Goal: Information Seeking & Learning: Find specific fact

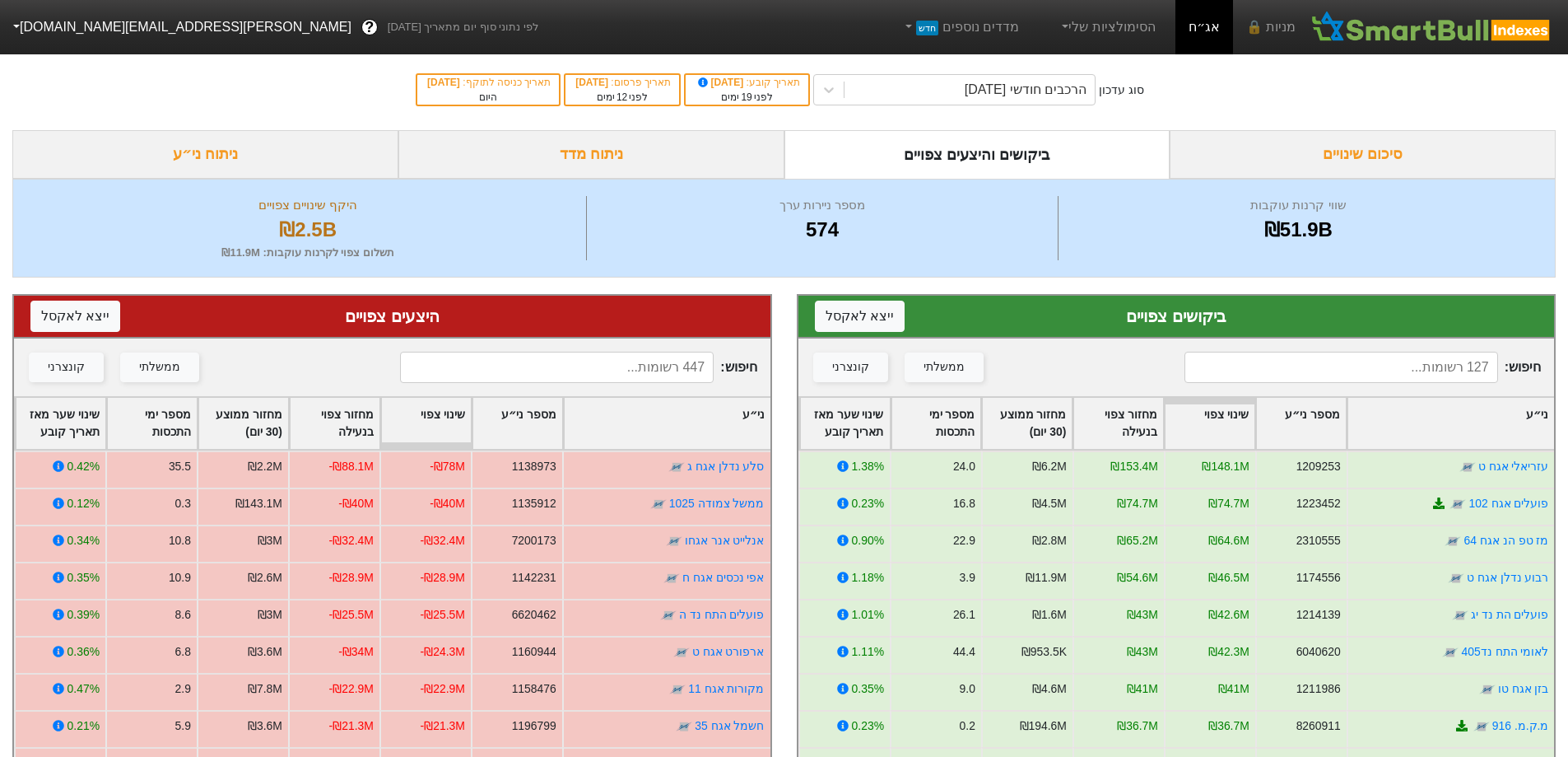
click at [1277, 371] on input at bounding box center [1341, 367] width 314 height 31
type input "["
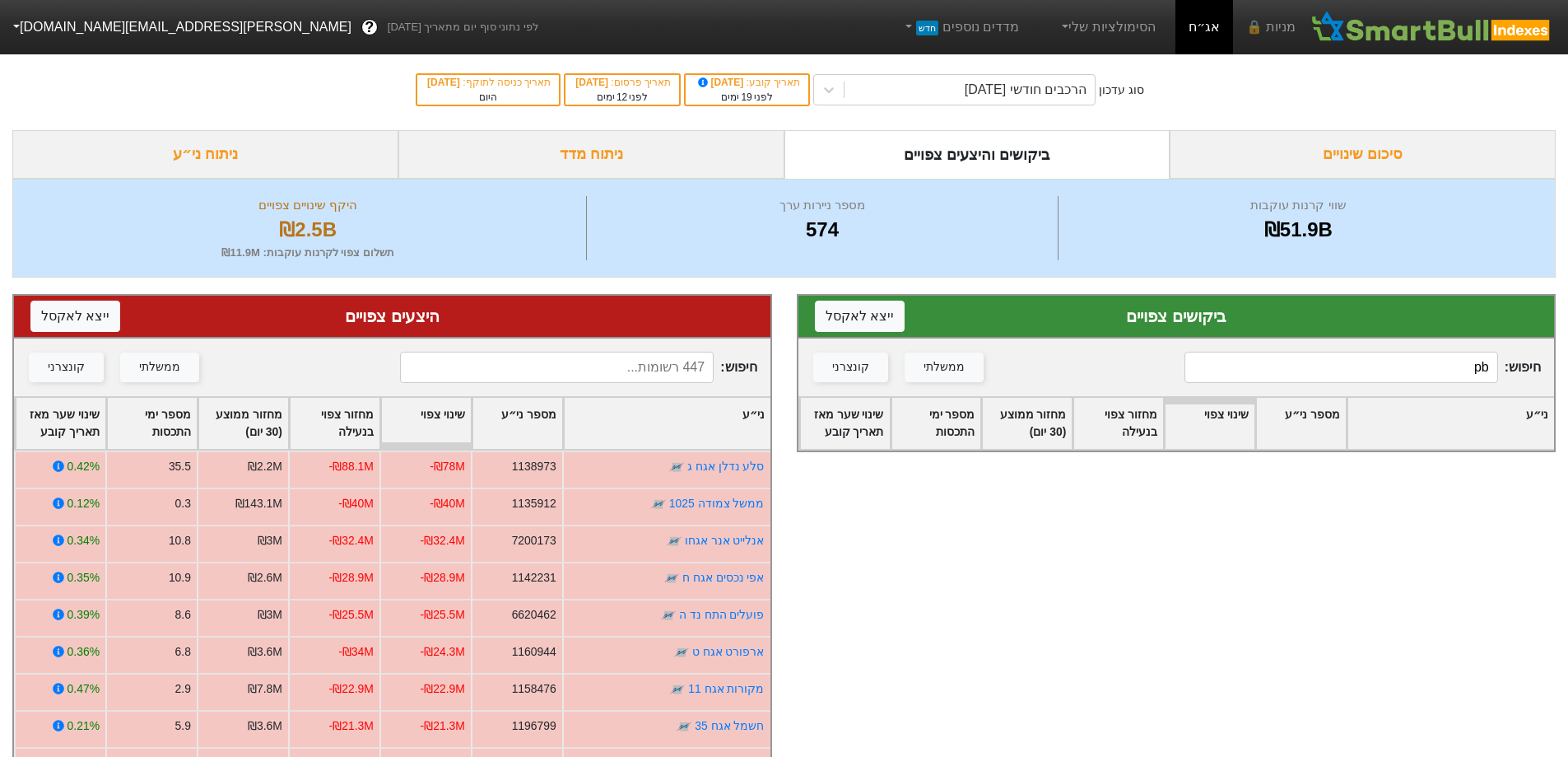
type input "p"
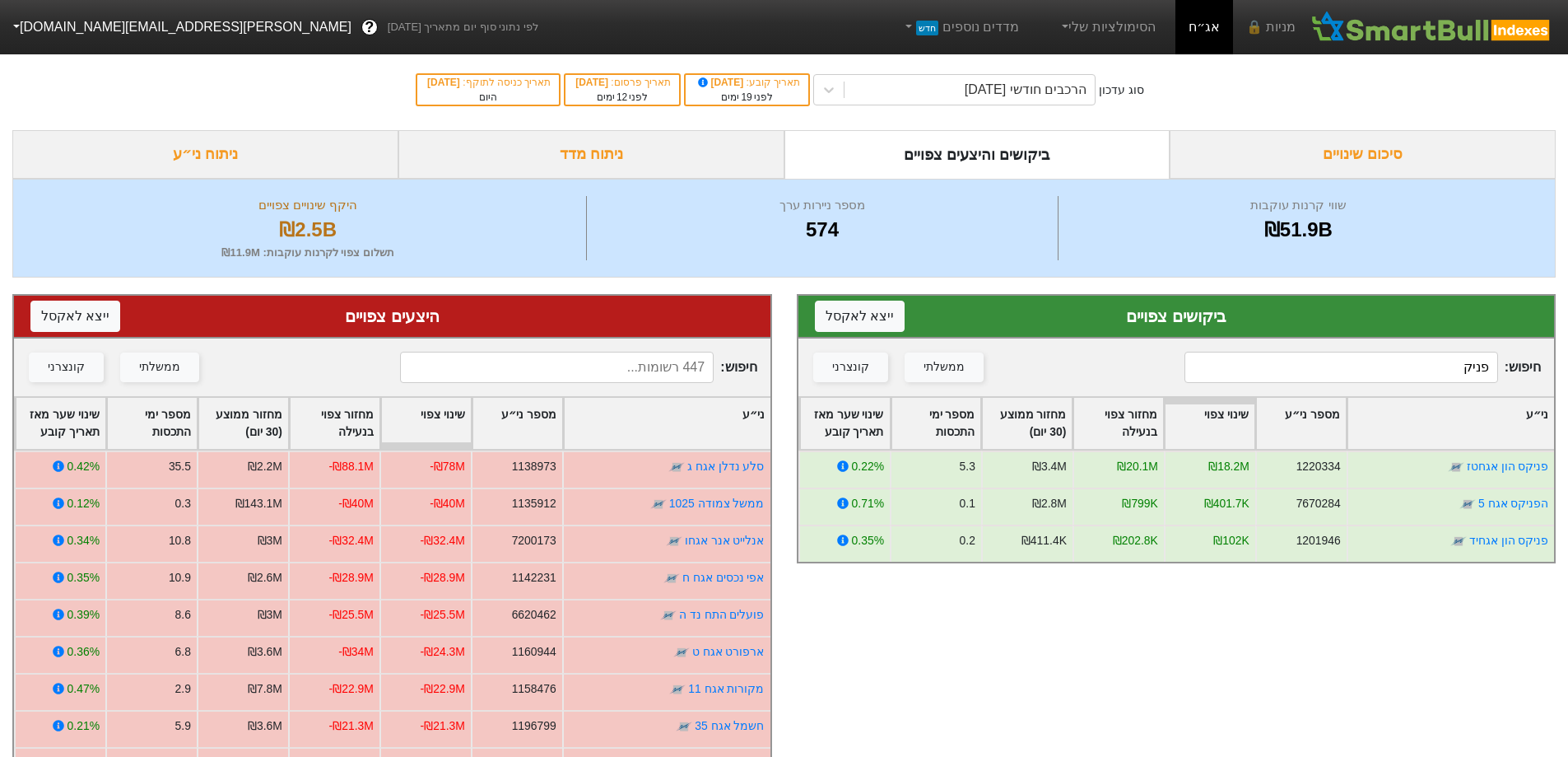
type input "פניק"
click at [617, 360] on input at bounding box center [557, 367] width 314 height 31
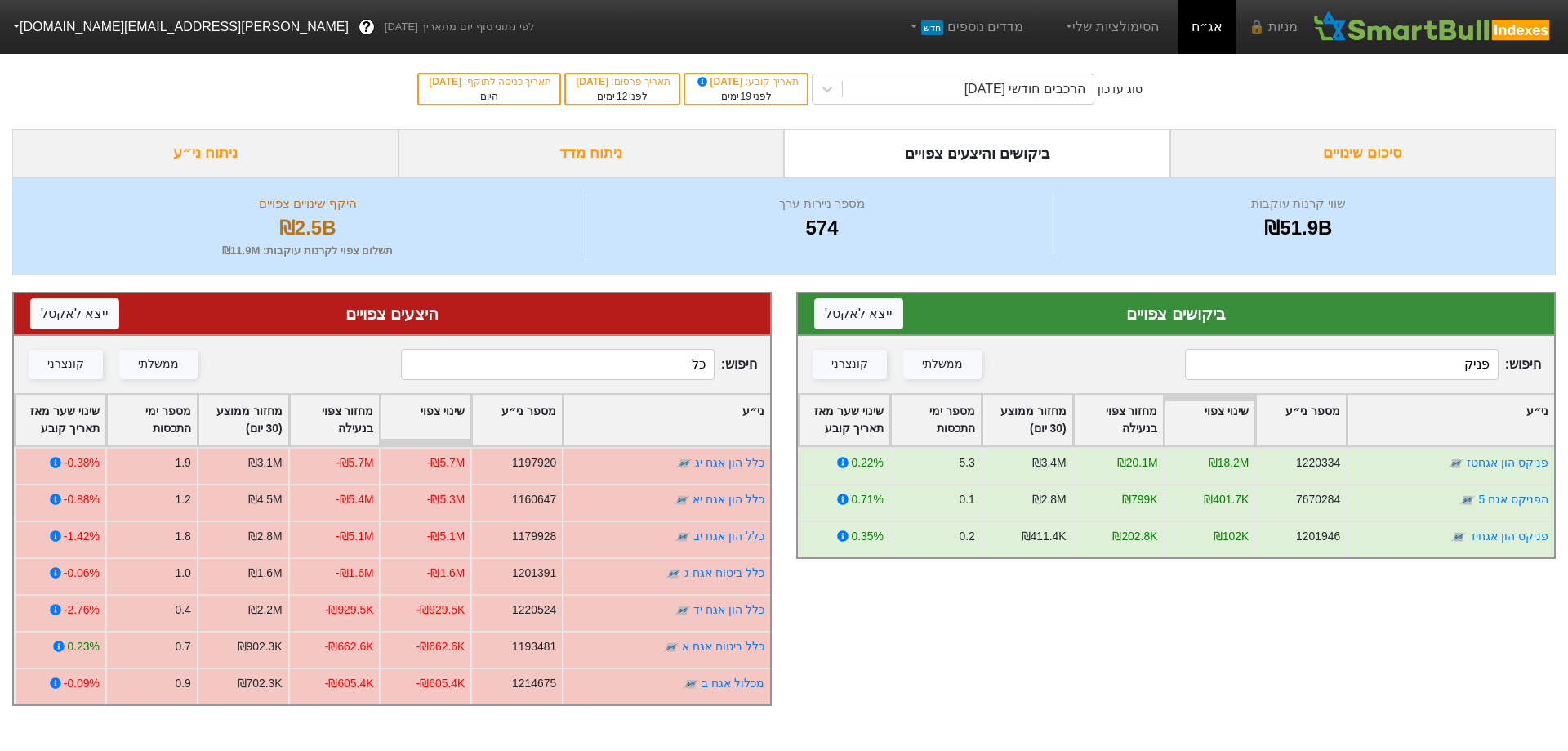
type input "כ"
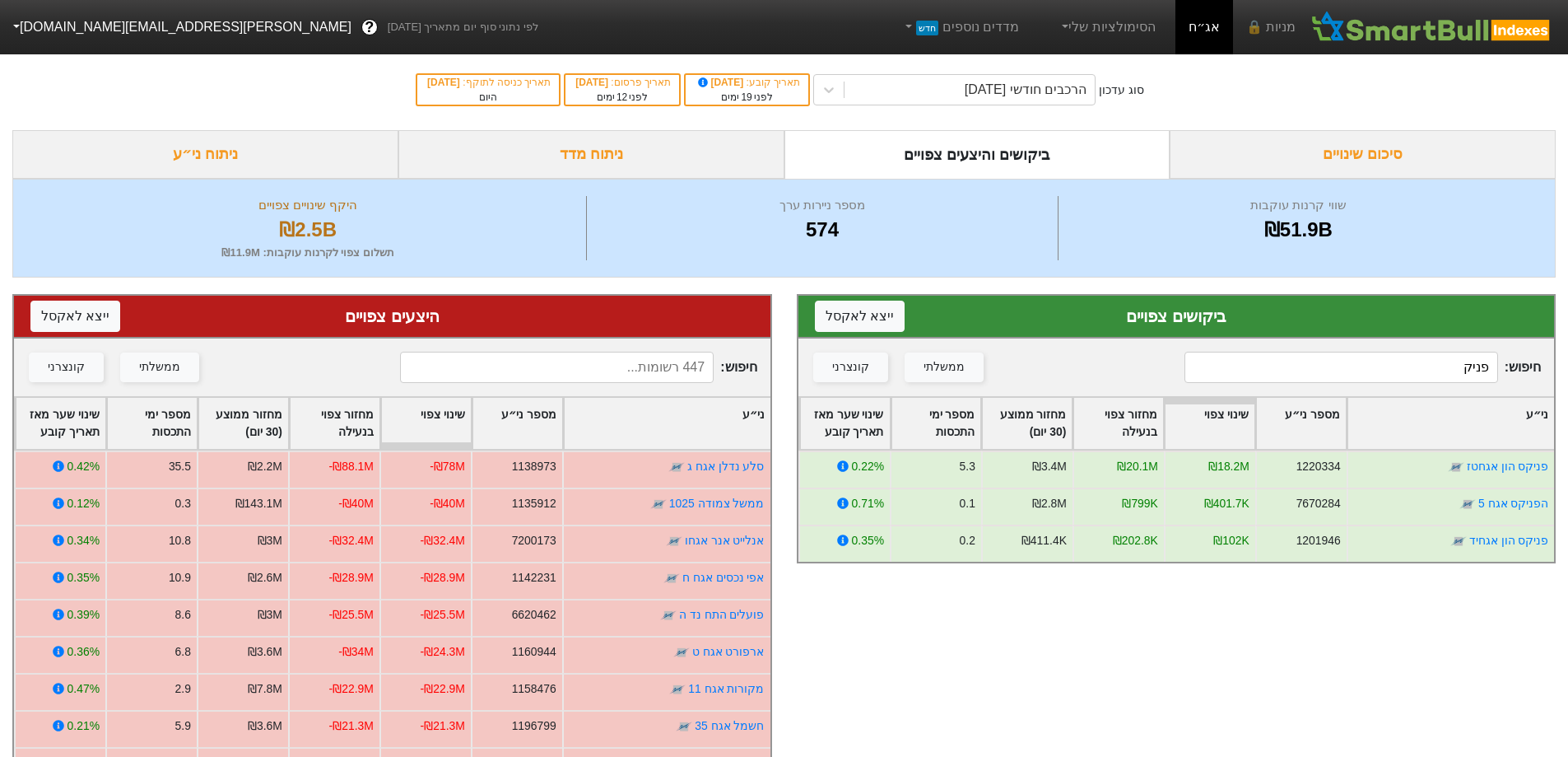
drag, startPoint x: 1355, startPoint y: 373, endPoint x: 1580, endPoint y: 372, distance: 225.0
click at [1567, 372] on html "מניות 🔒 אג״ח הסימולציות שלי מדדים נוספים חדש לפי נתוני סוף יום מתאריך [DATE] ? …" at bounding box center [784, 523] width 1568 height 1045
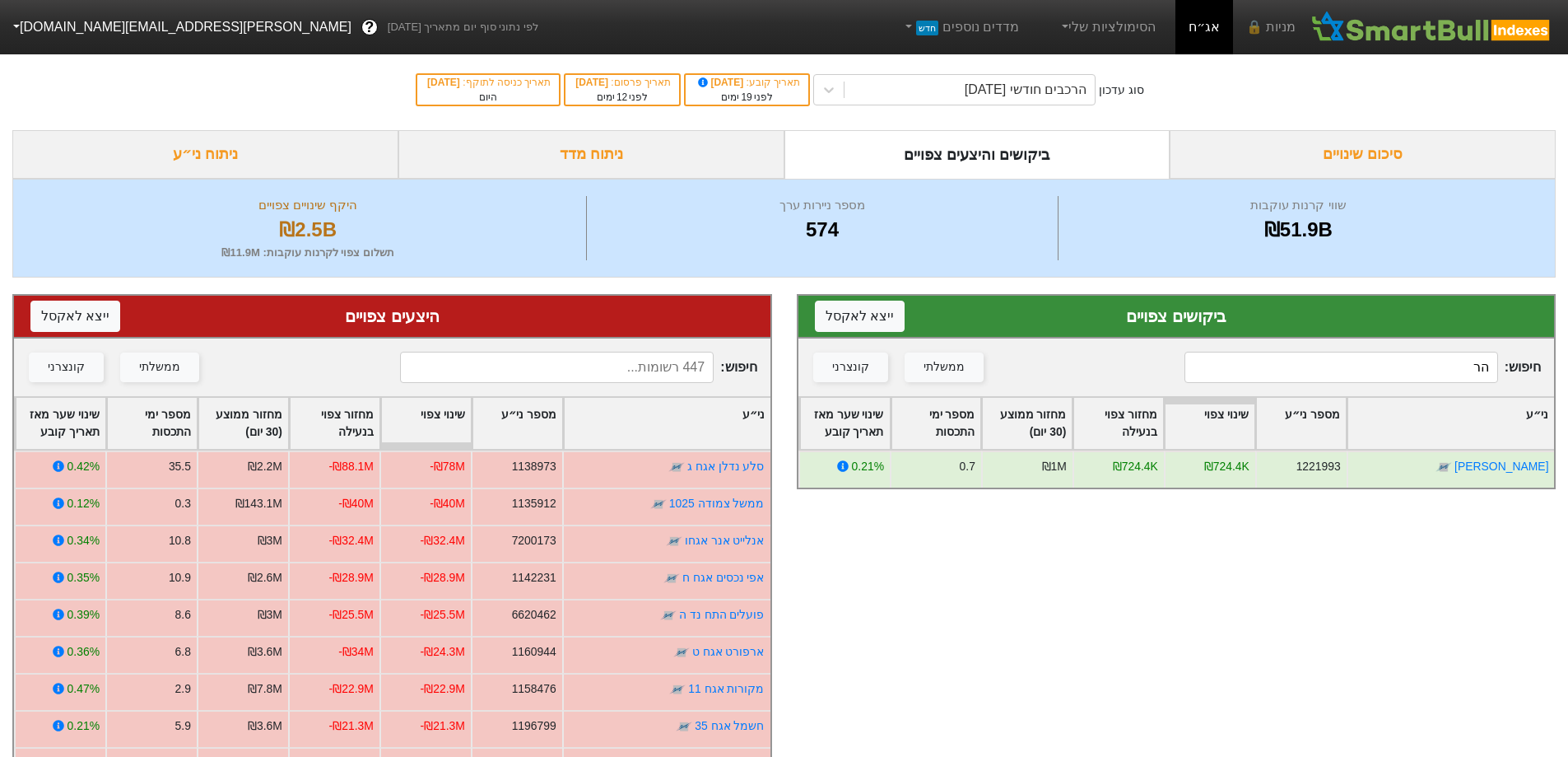
type input "ה"
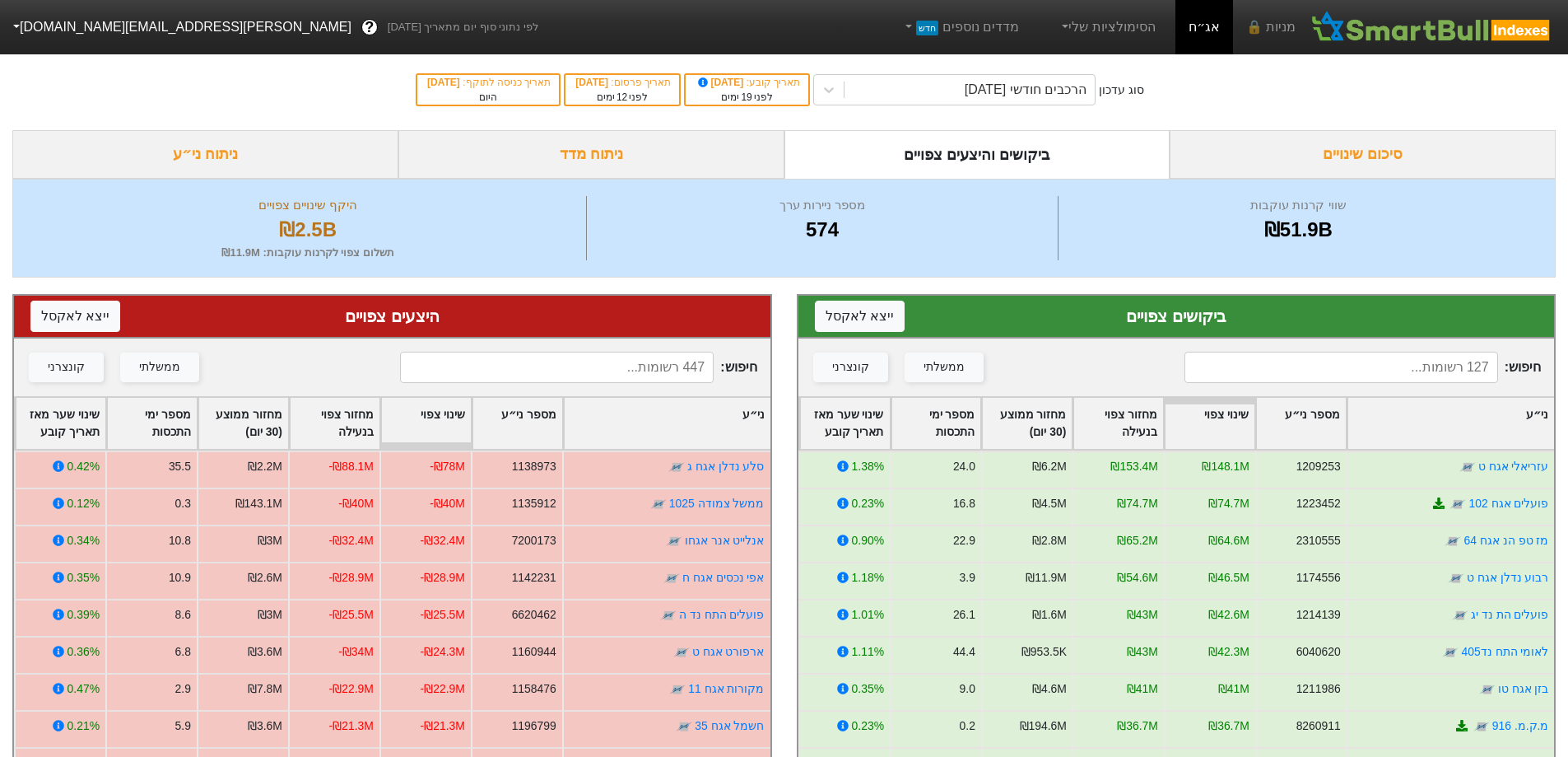
click at [623, 371] on input at bounding box center [557, 367] width 314 height 31
type input "ה"
type input "מגדל"
drag, startPoint x: 750, startPoint y: 372, endPoint x: 801, endPoint y: 368, distance: 51.2
click at [801, 368] on div "ביקושים צפויים ייצא ל אקסל חיפוש : ממשלתי קונצרני ני״ע מספר ני״ע שינוי צפוי מחז…" at bounding box center [784, 661] width 1568 height 768
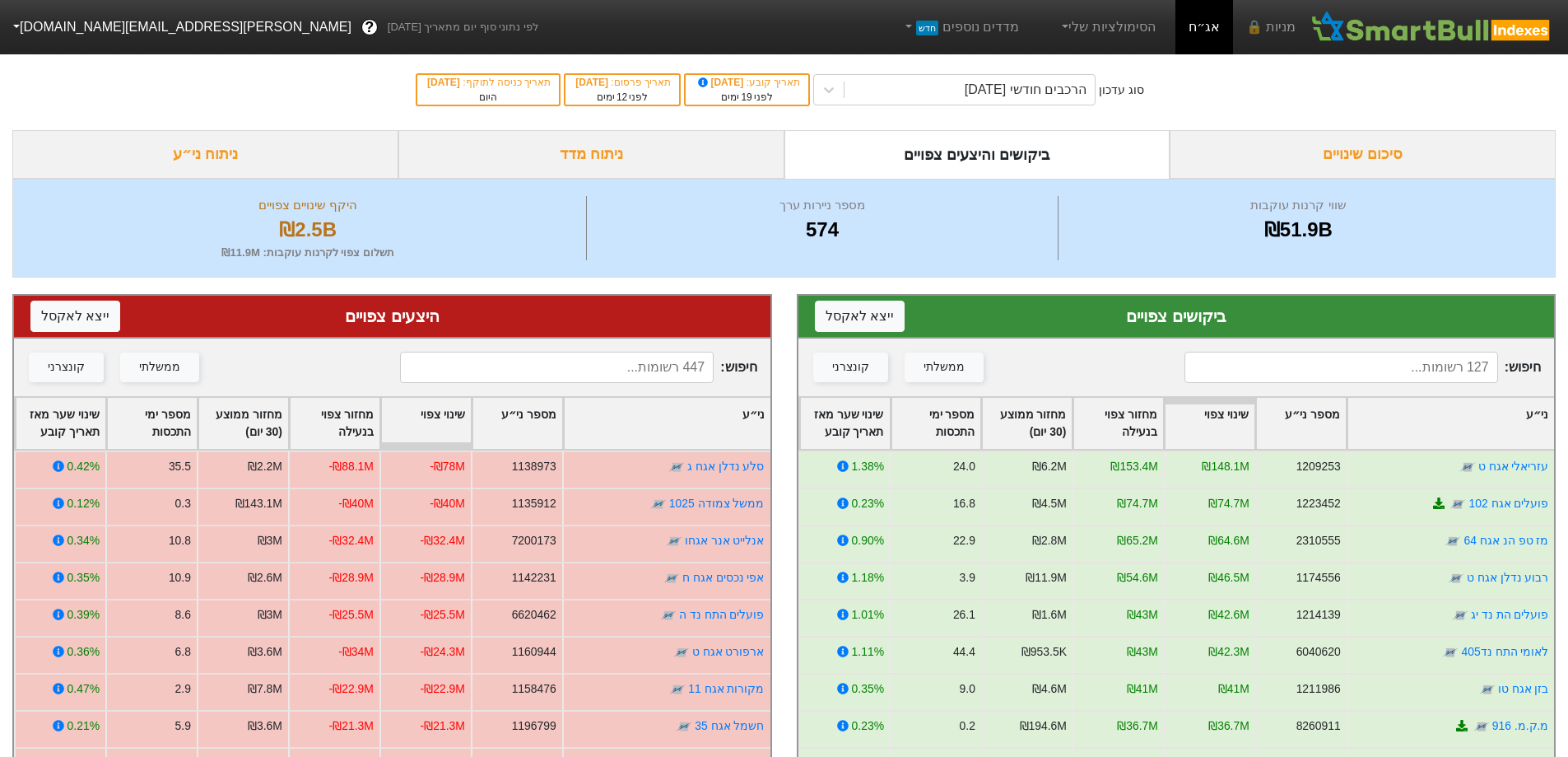
click at [554, 368] on input at bounding box center [557, 367] width 314 height 31
type input "נ"
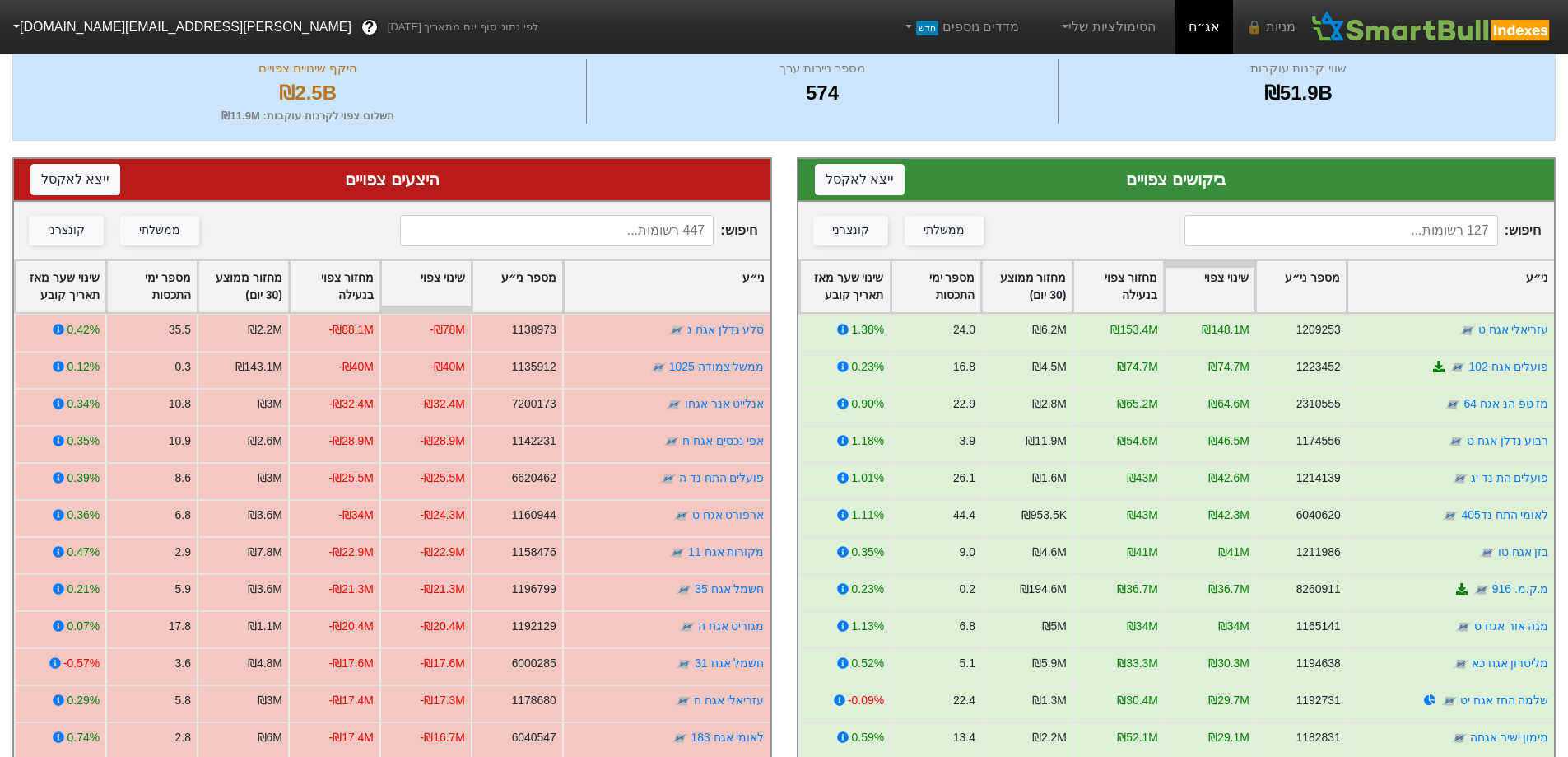
scroll to position [165, 0]
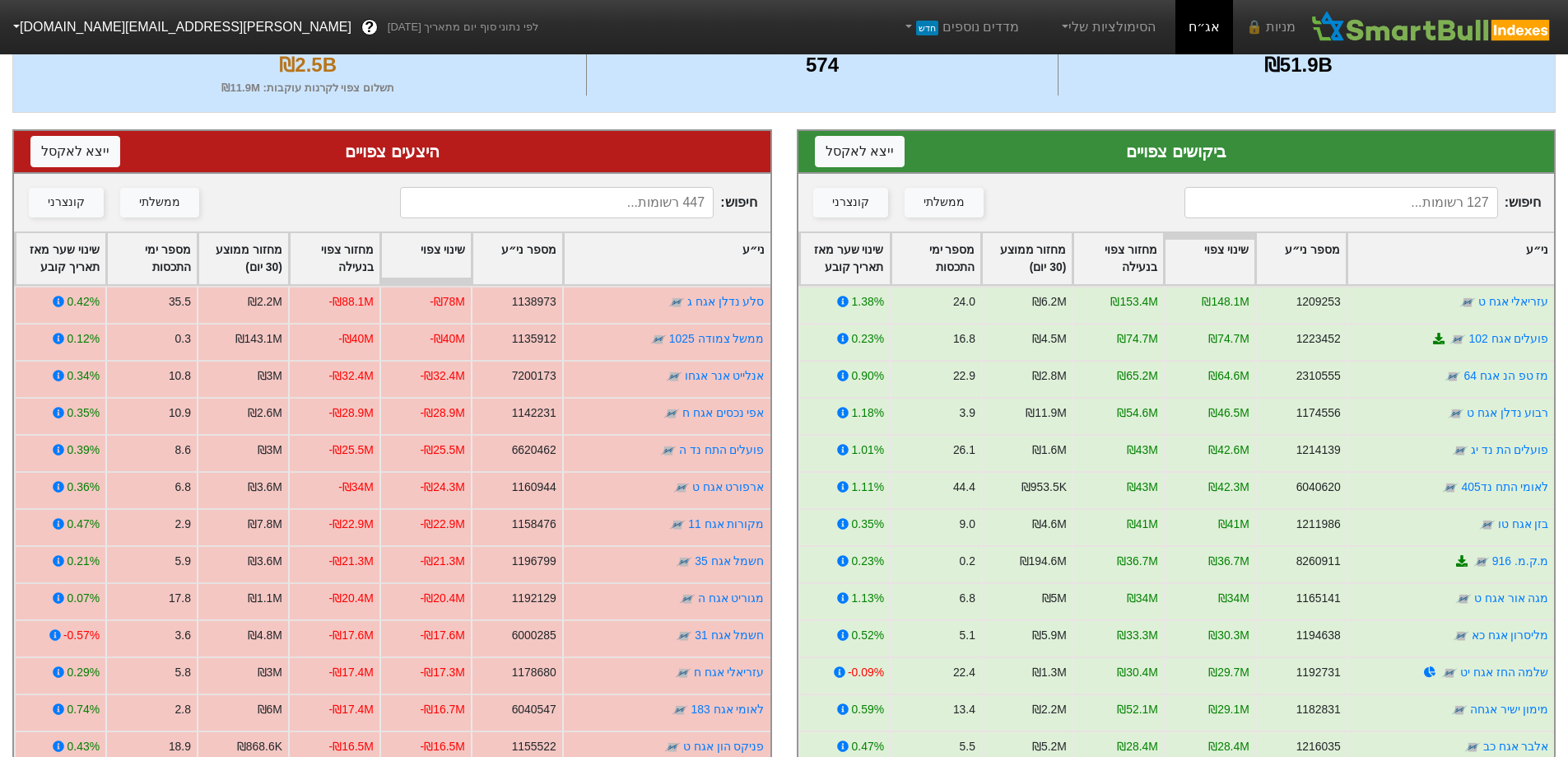
click at [666, 198] on input at bounding box center [557, 202] width 314 height 31
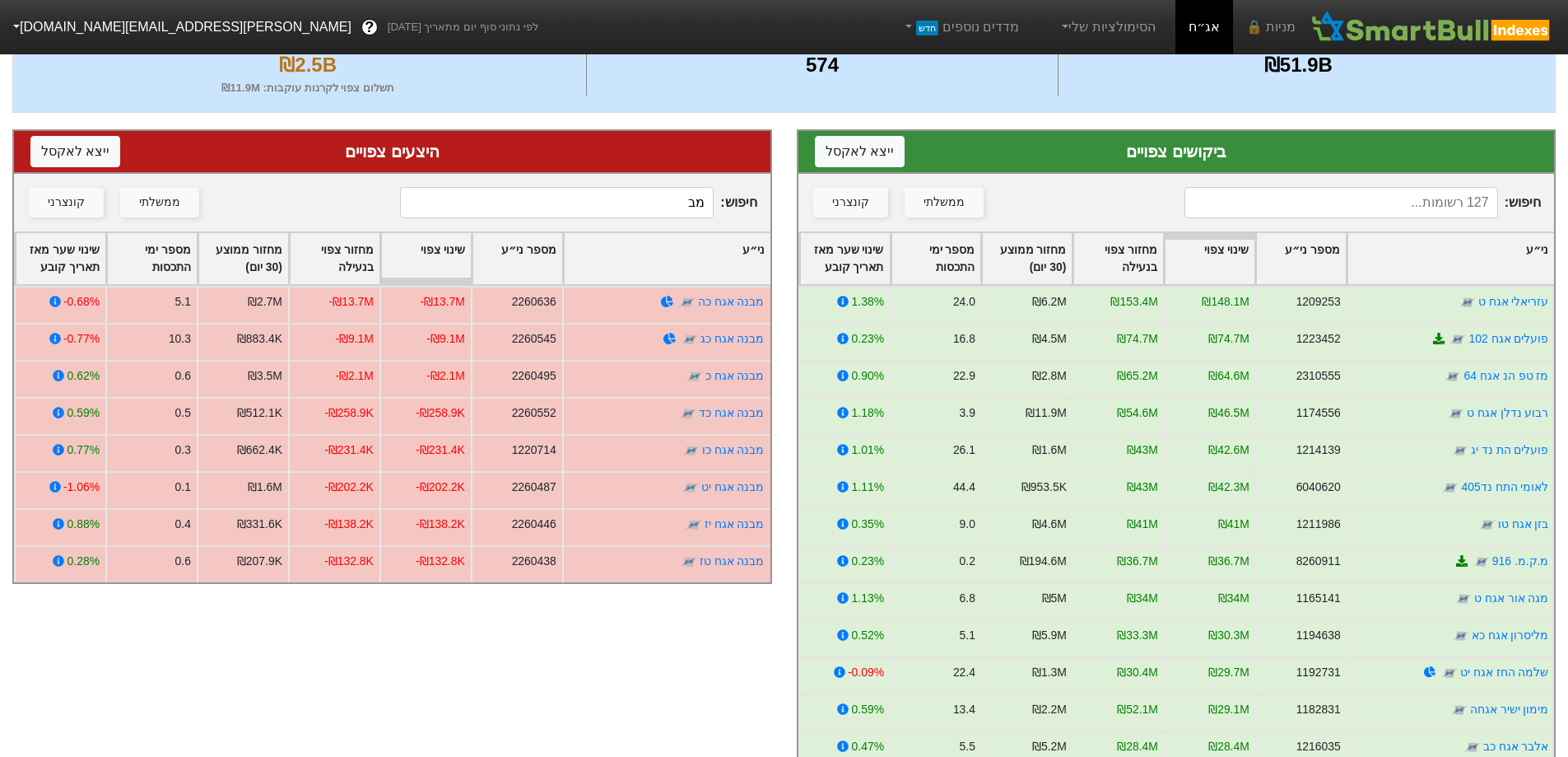
type input "מ"
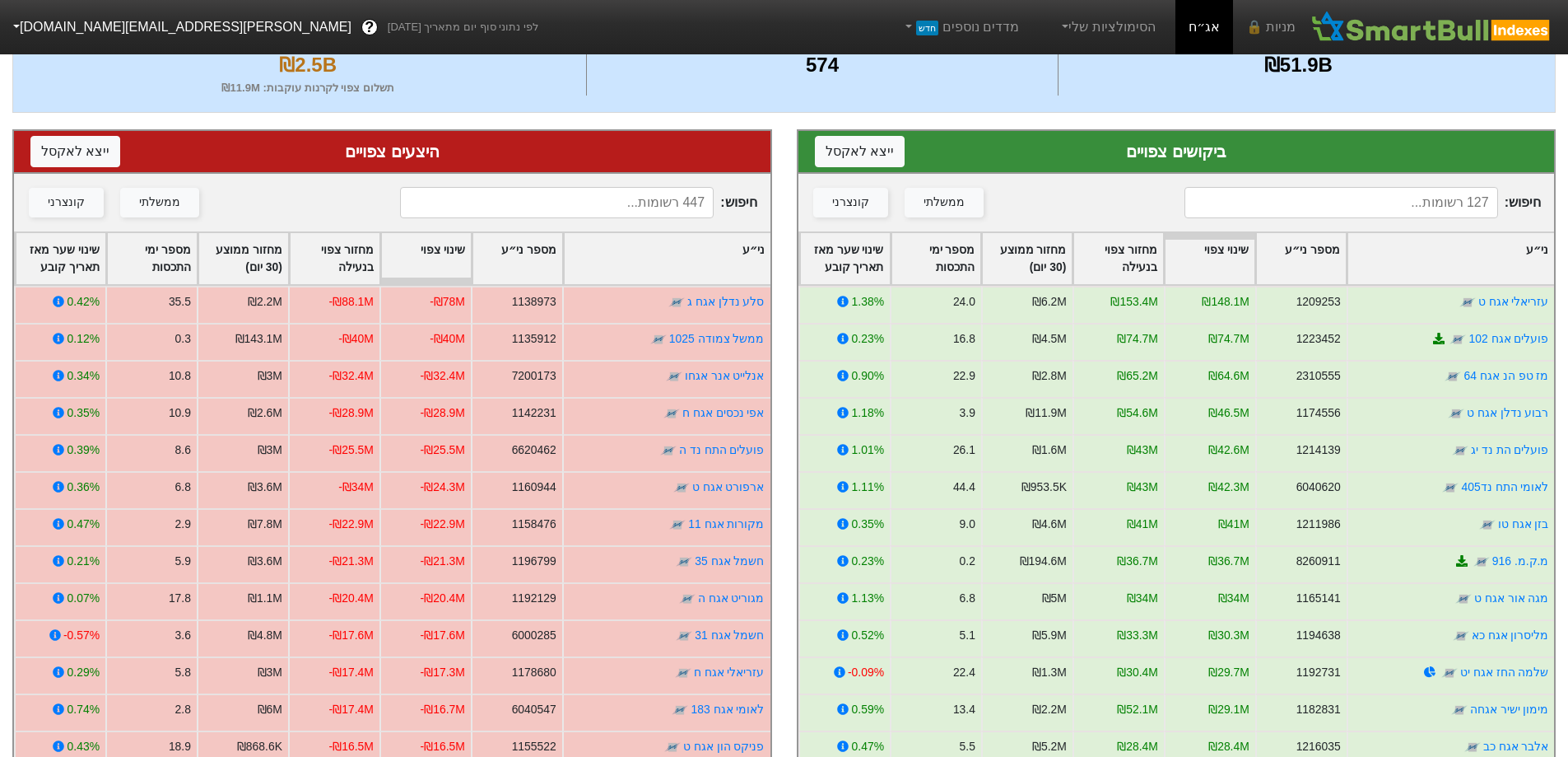
click at [599, 213] on input at bounding box center [557, 202] width 314 height 31
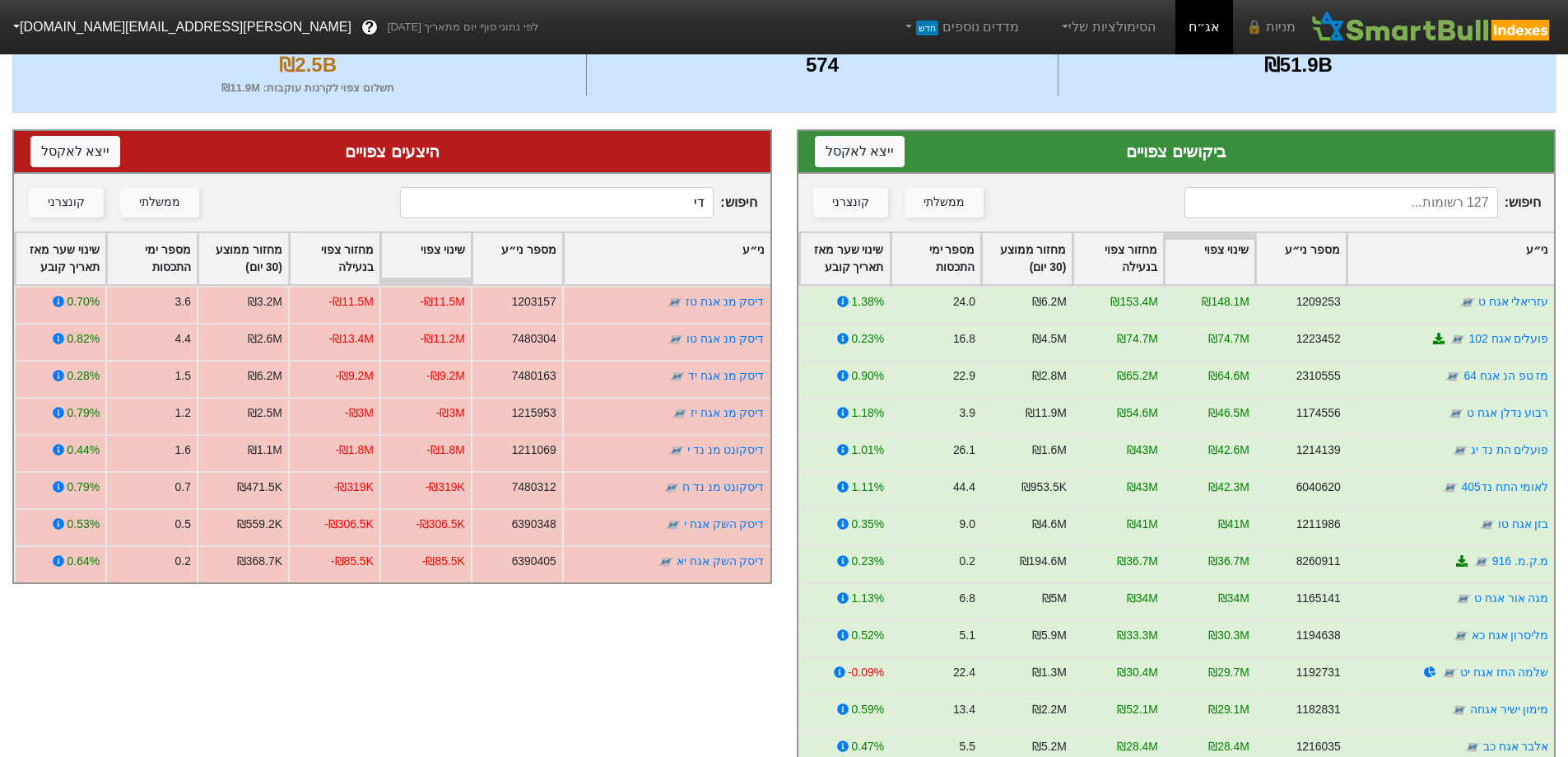
type input "ד"
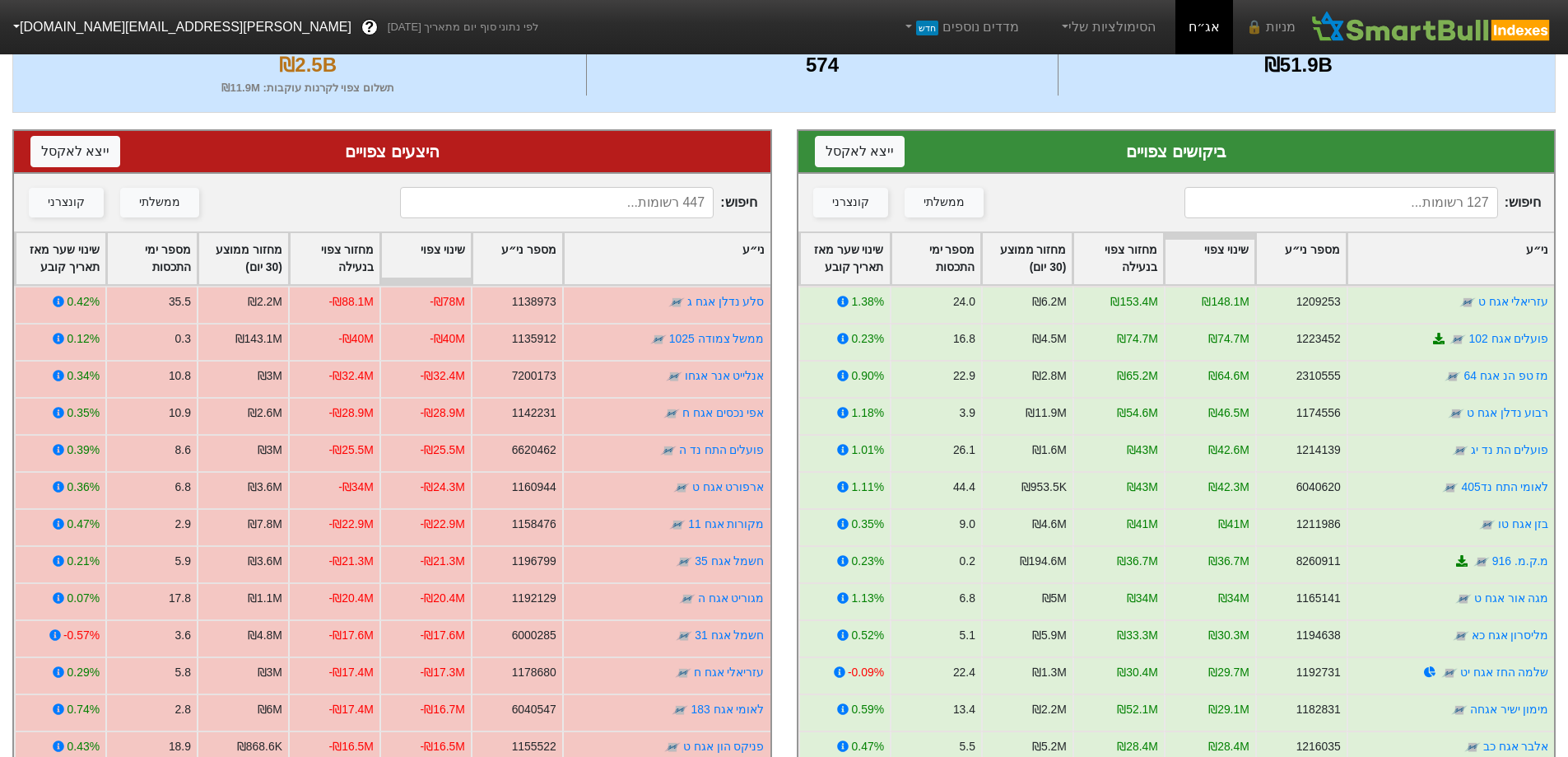
click at [1419, 197] on input at bounding box center [1341, 202] width 314 height 31
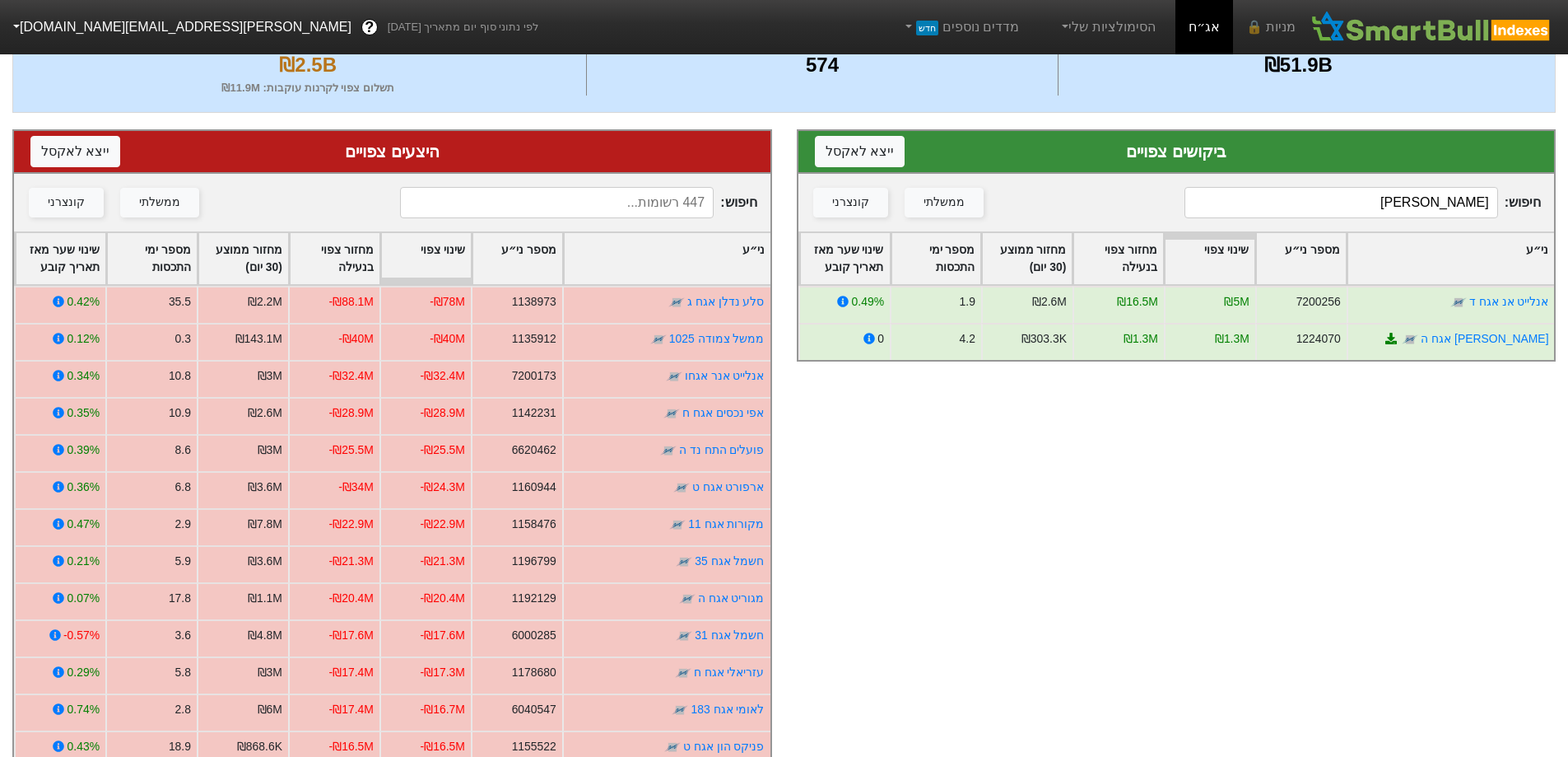
type input "ל"
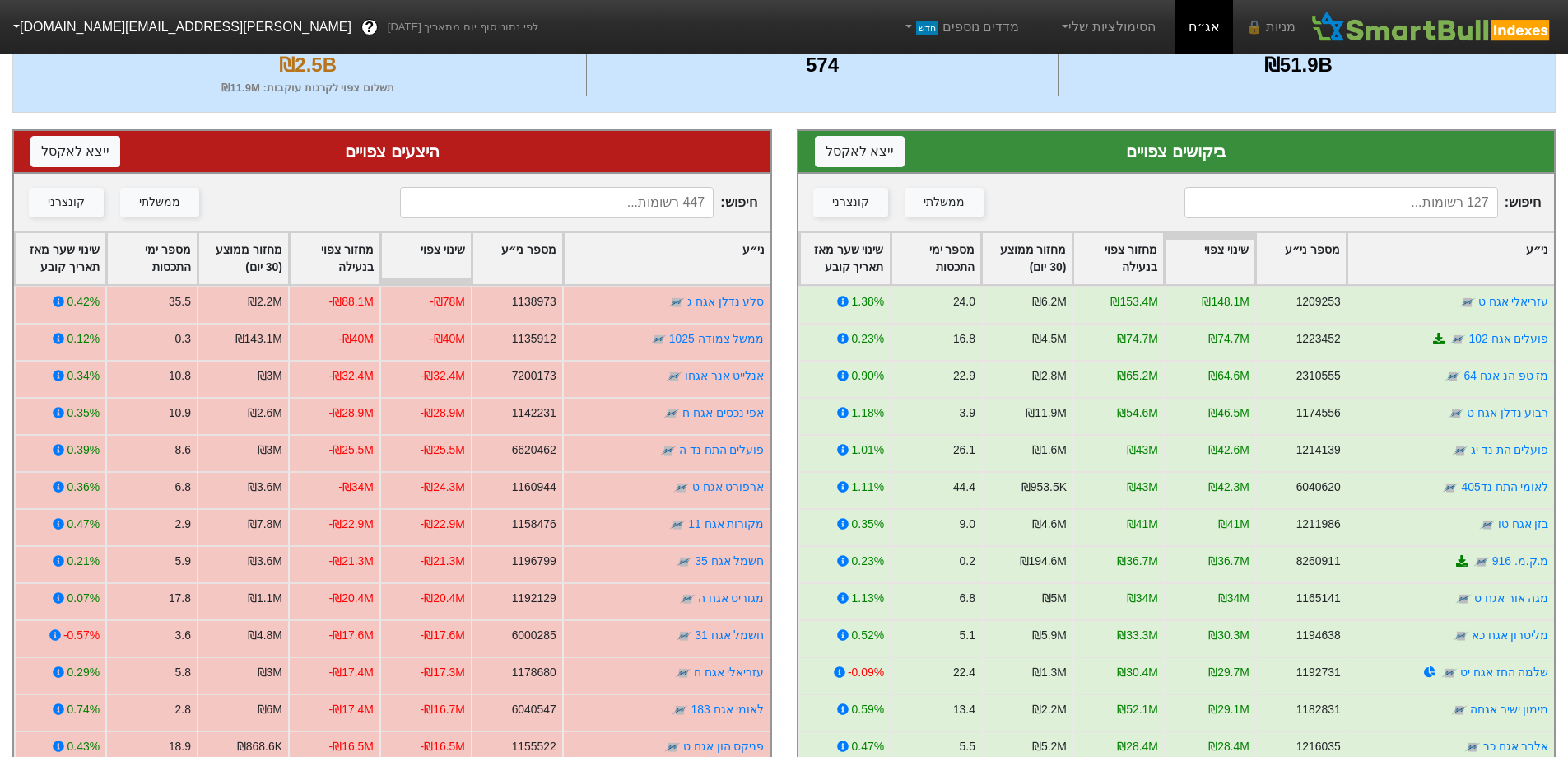
click at [651, 210] on input at bounding box center [557, 202] width 314 height 31
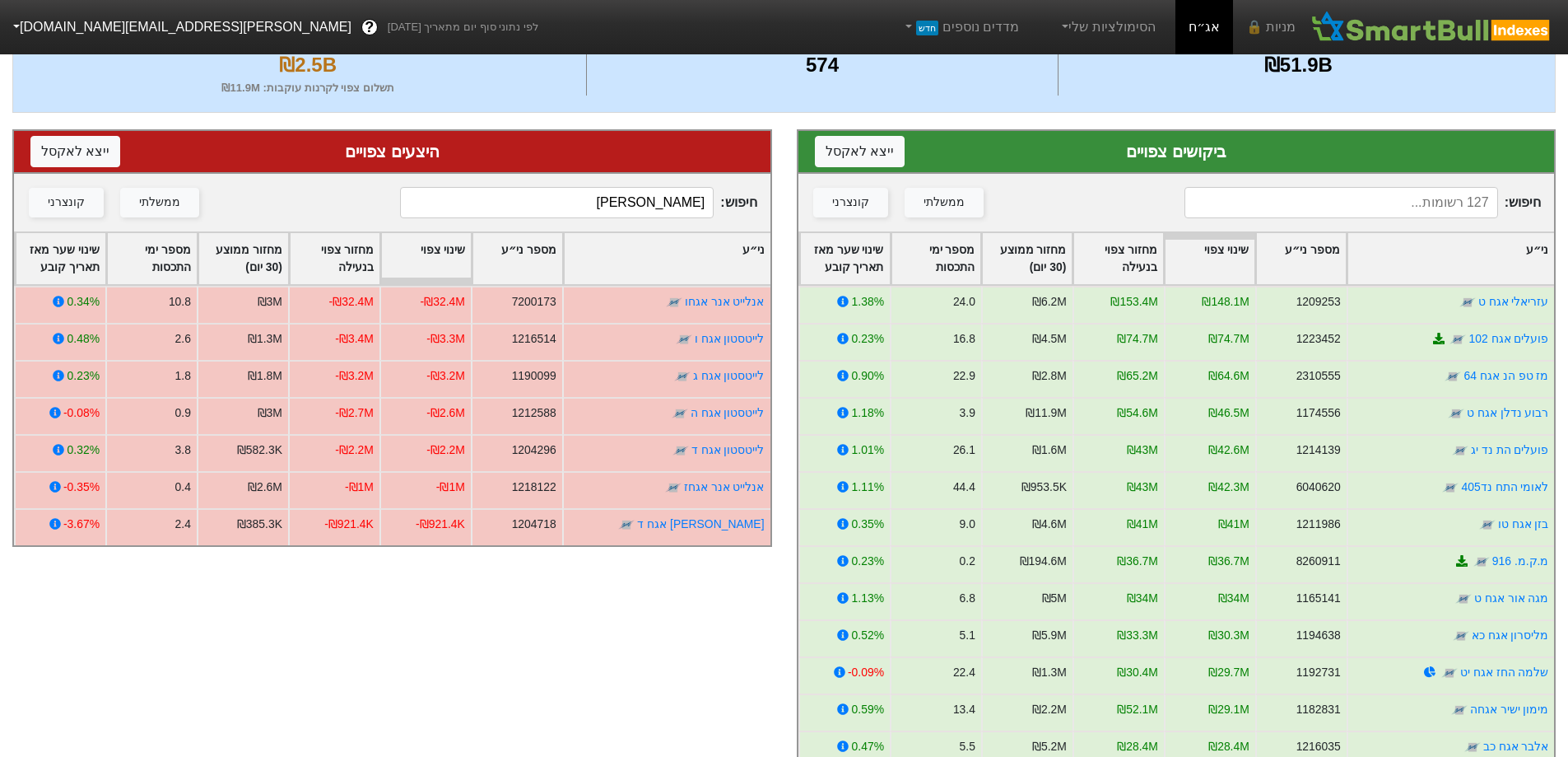
type input "ל"
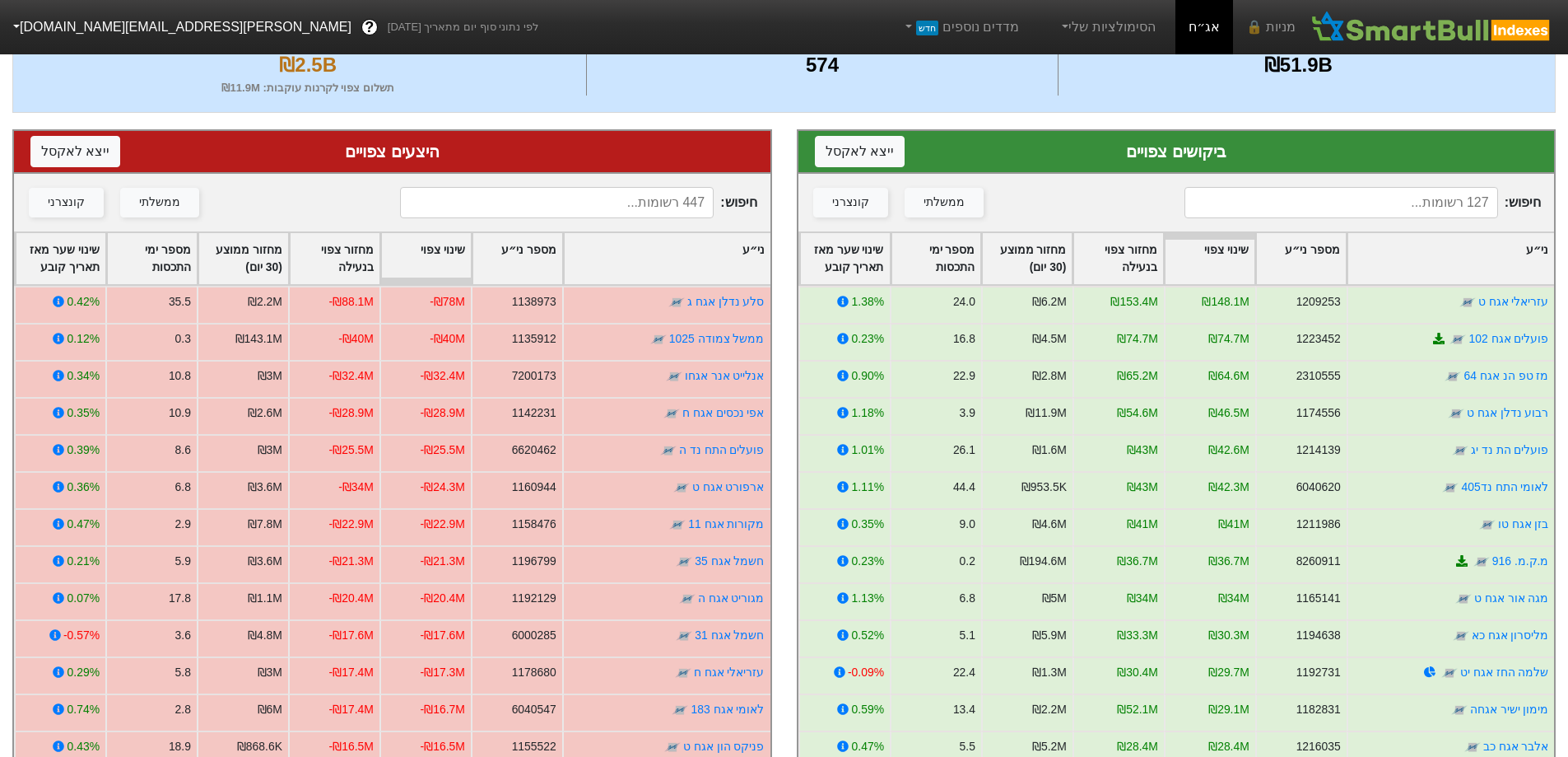
click at [595, 211] on input at bounding box center [557, 202] width 314 height 31
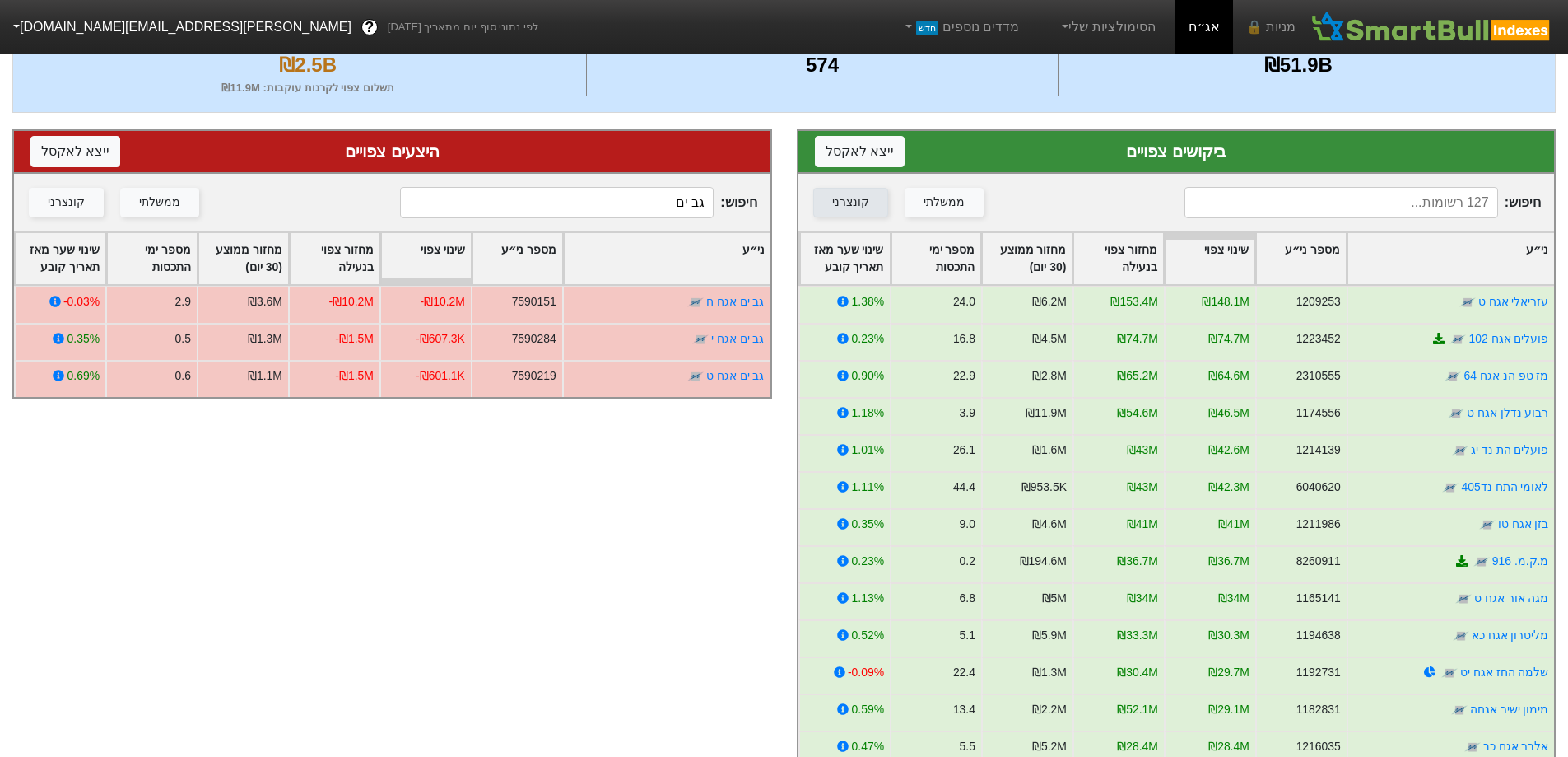
drag, startPoint x: 765, startPoint y: 198, endPoint x: 850, endPoint y: 198, distance: 85.0
click at [850, 198] on div "ביקושים צפויים ייצא ל אקסל חיפוש : ממשלתי קונצרני ני״ע מספר ני״ע שינוי צפוי מחז…" at bounding box center [784, 496] width 1568 height 768
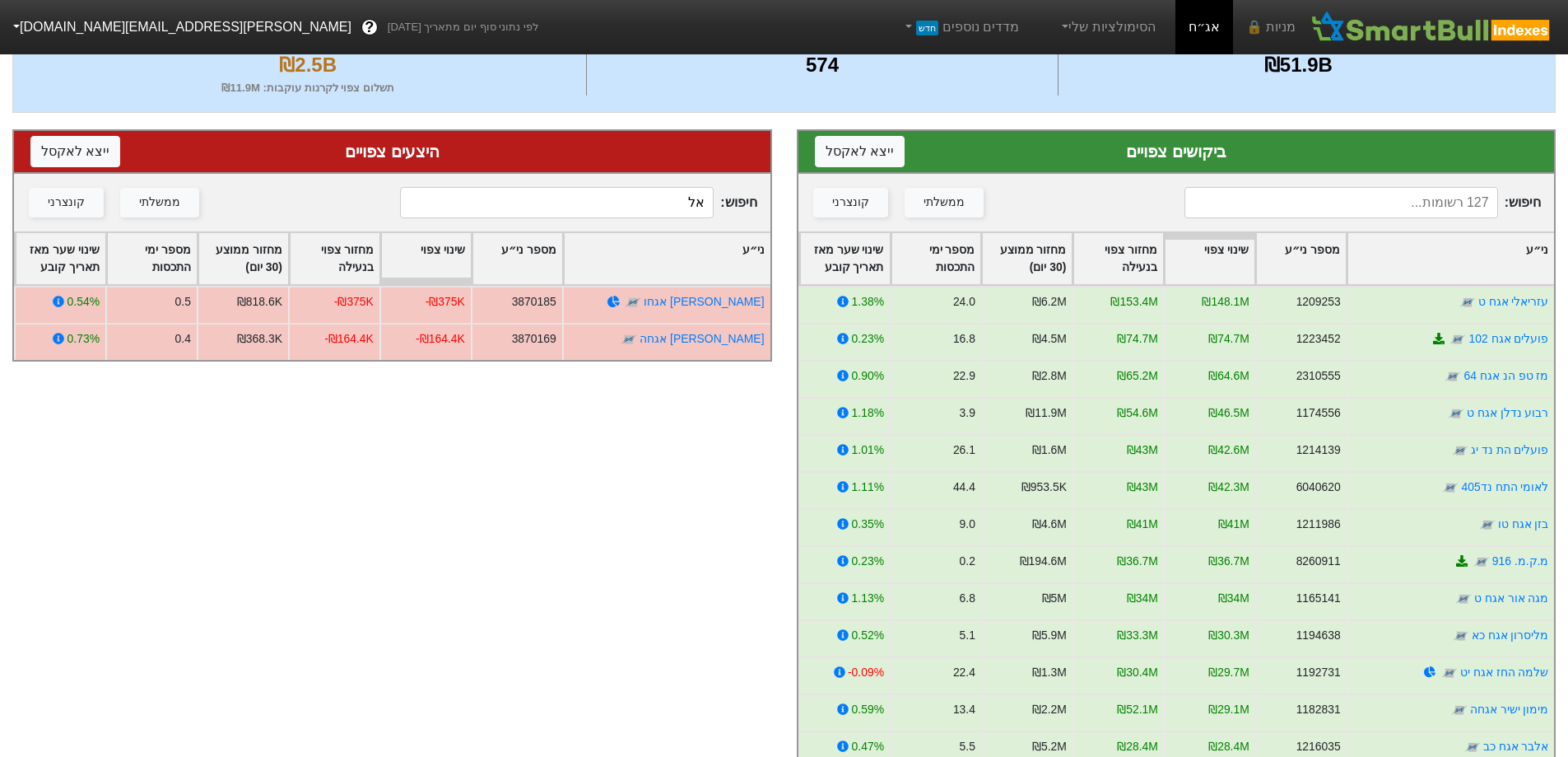
type input "א"
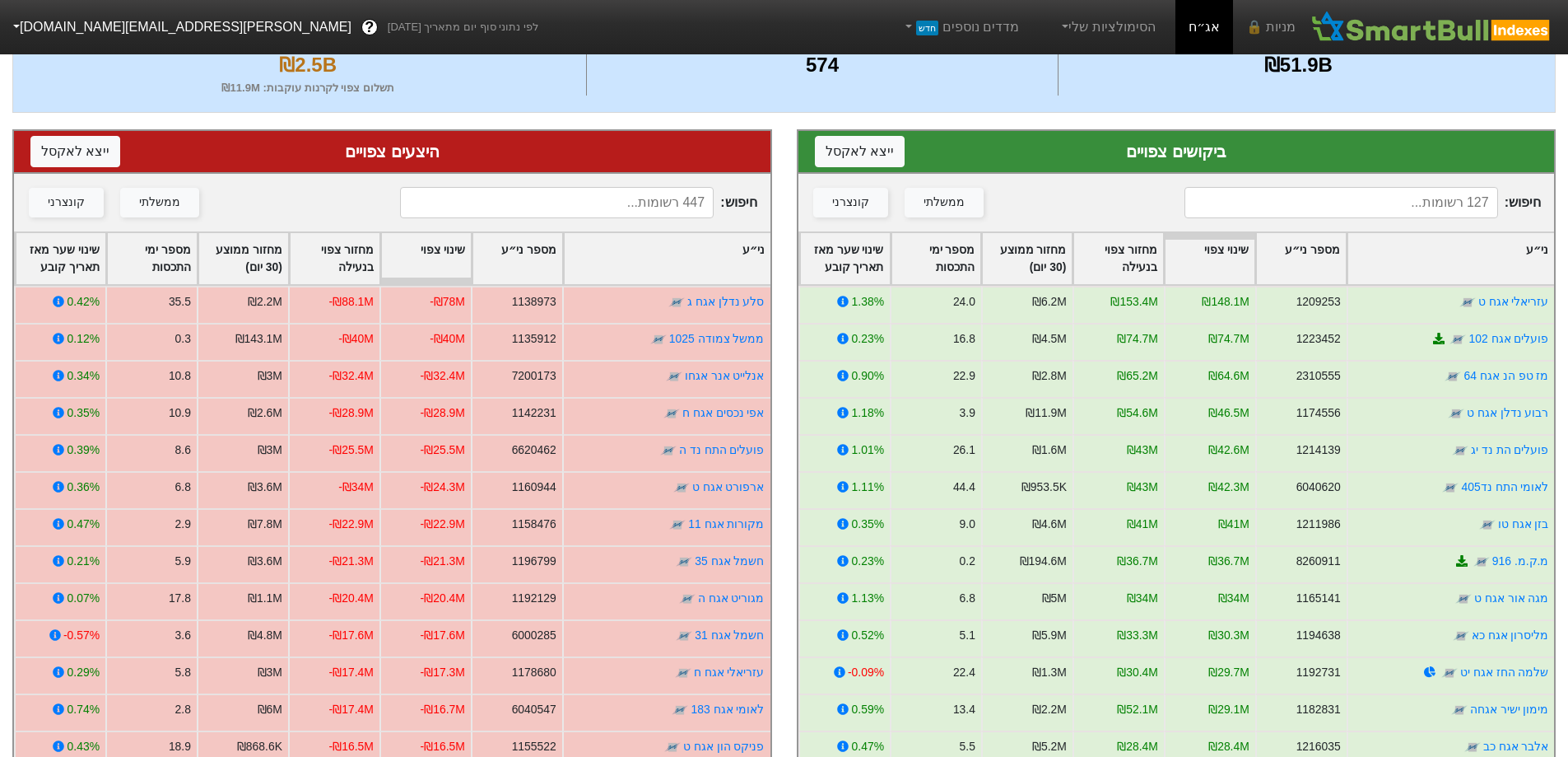
click at [1282, 199] on input at bounding box center [1341, 202] width 314 height 31
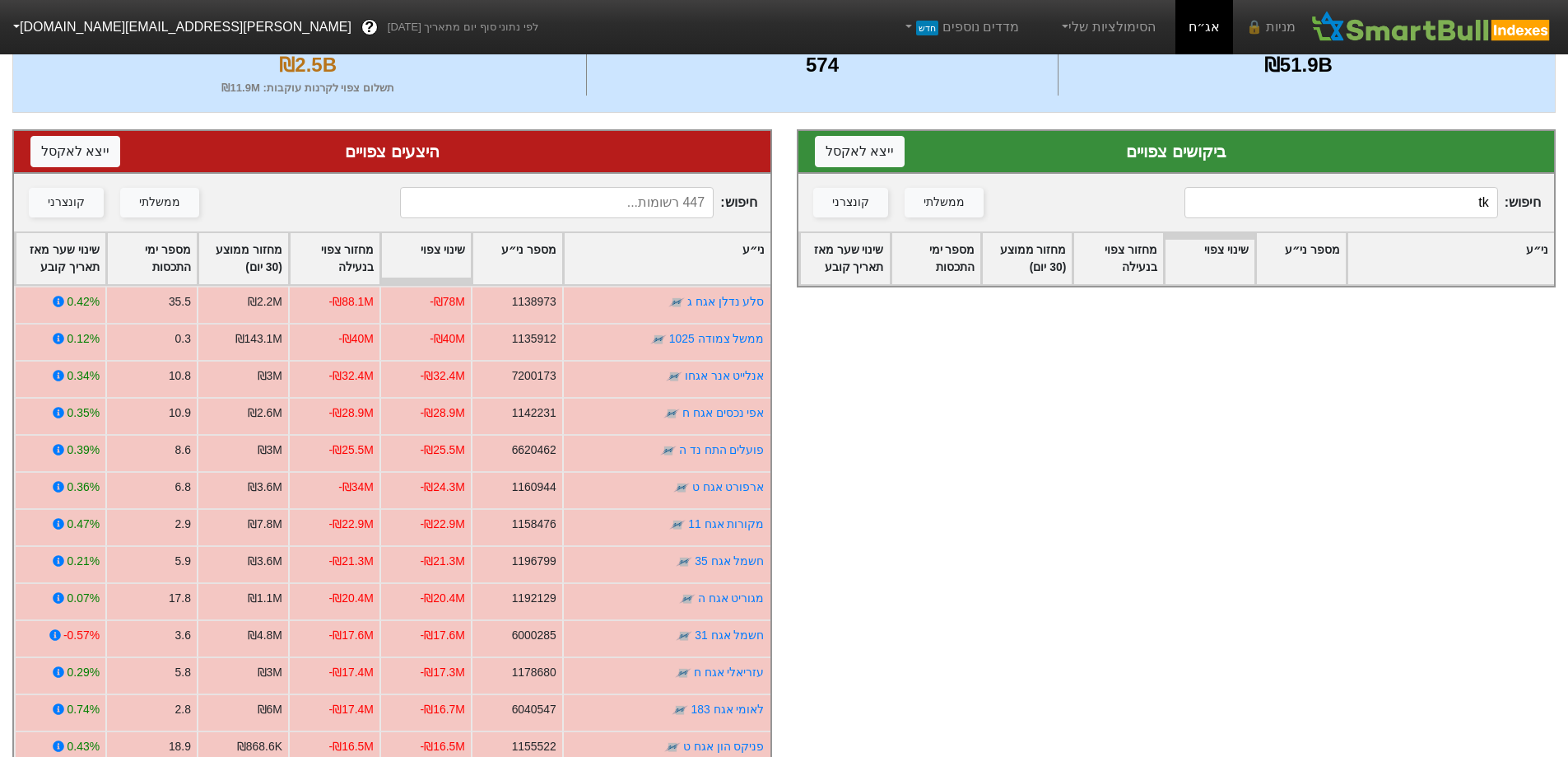
type input "t"
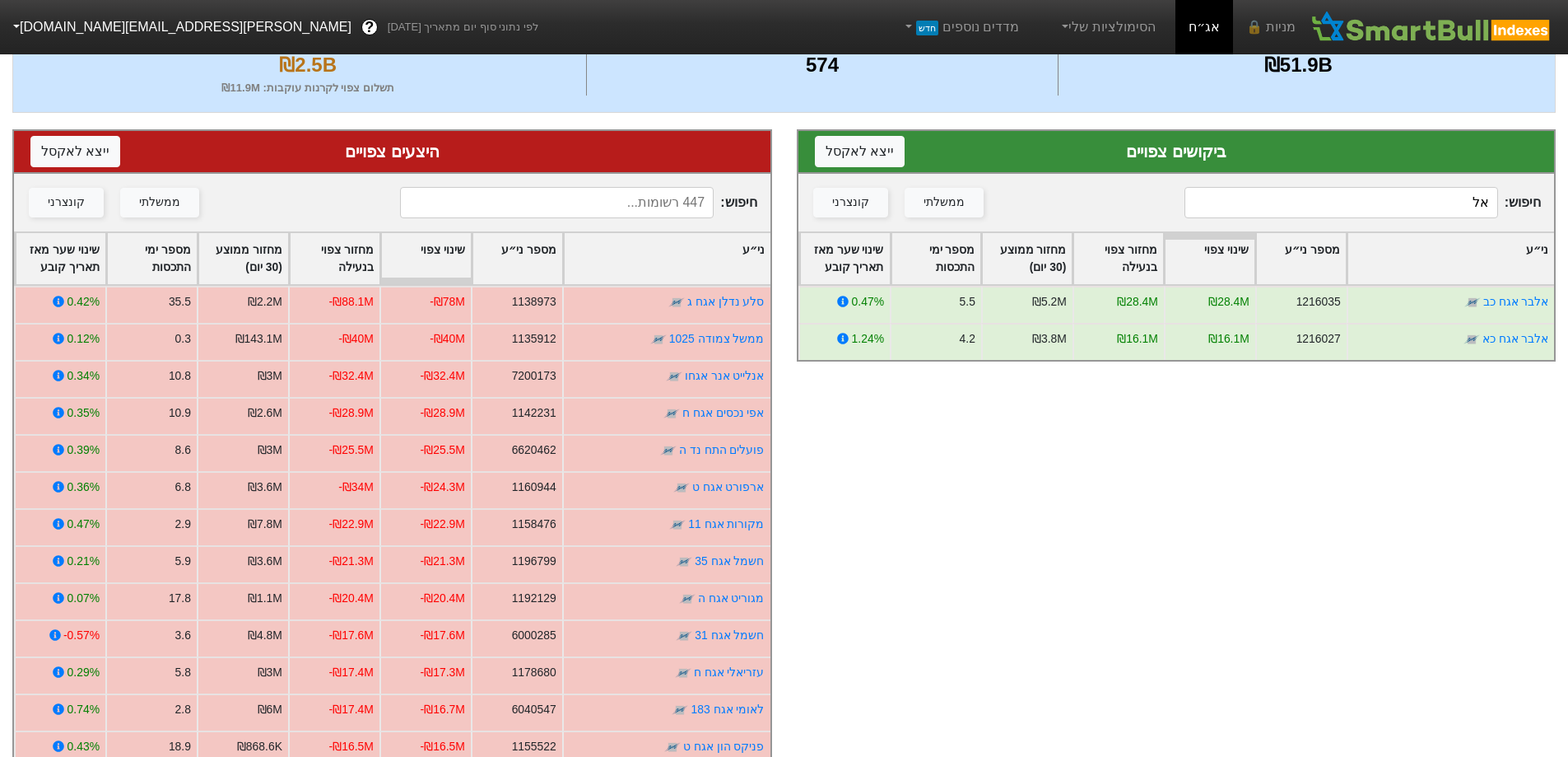
type input "א"
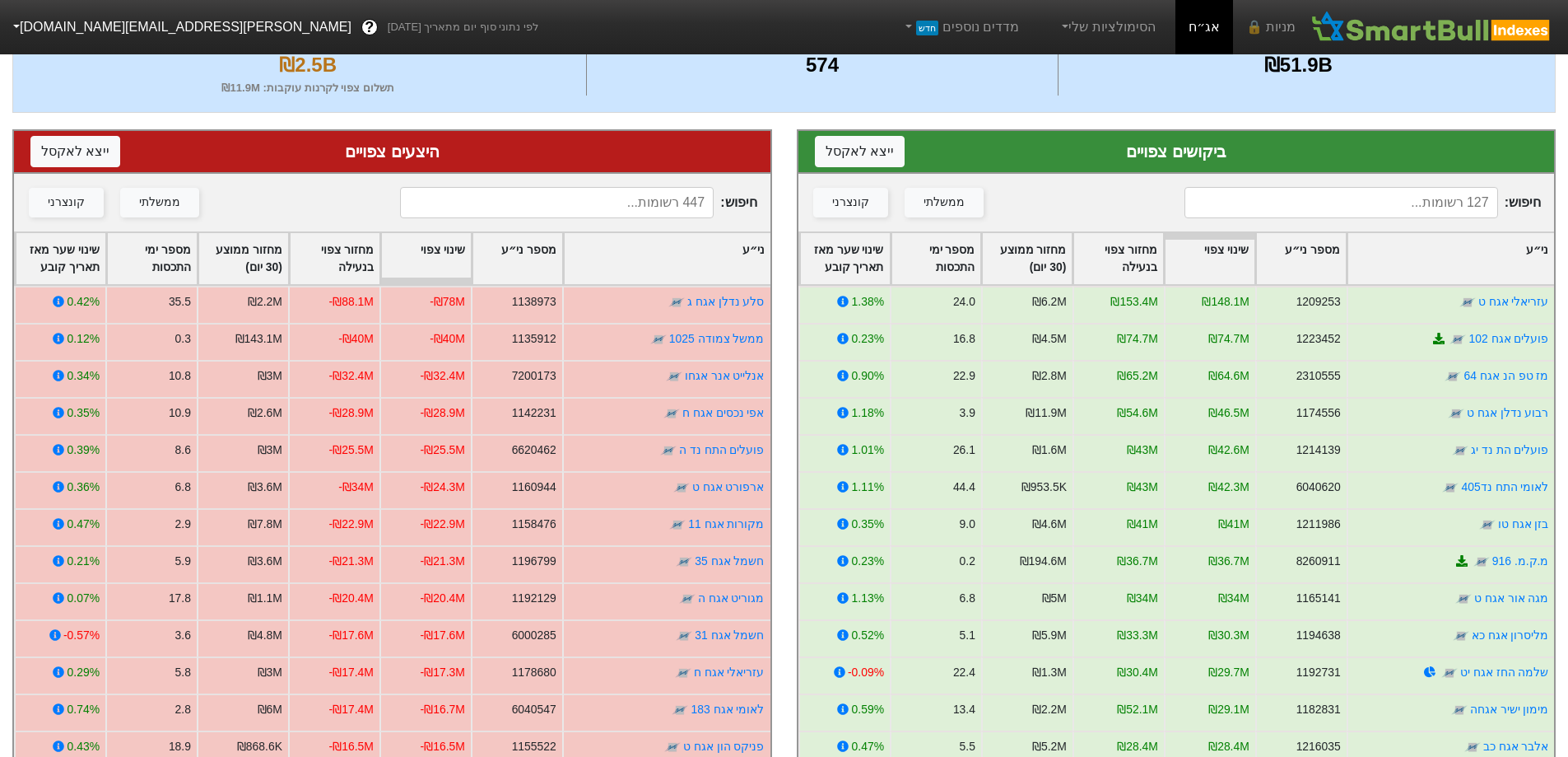
click at [670, 193] on input at bounding box center [557, 202] width 314 height 31
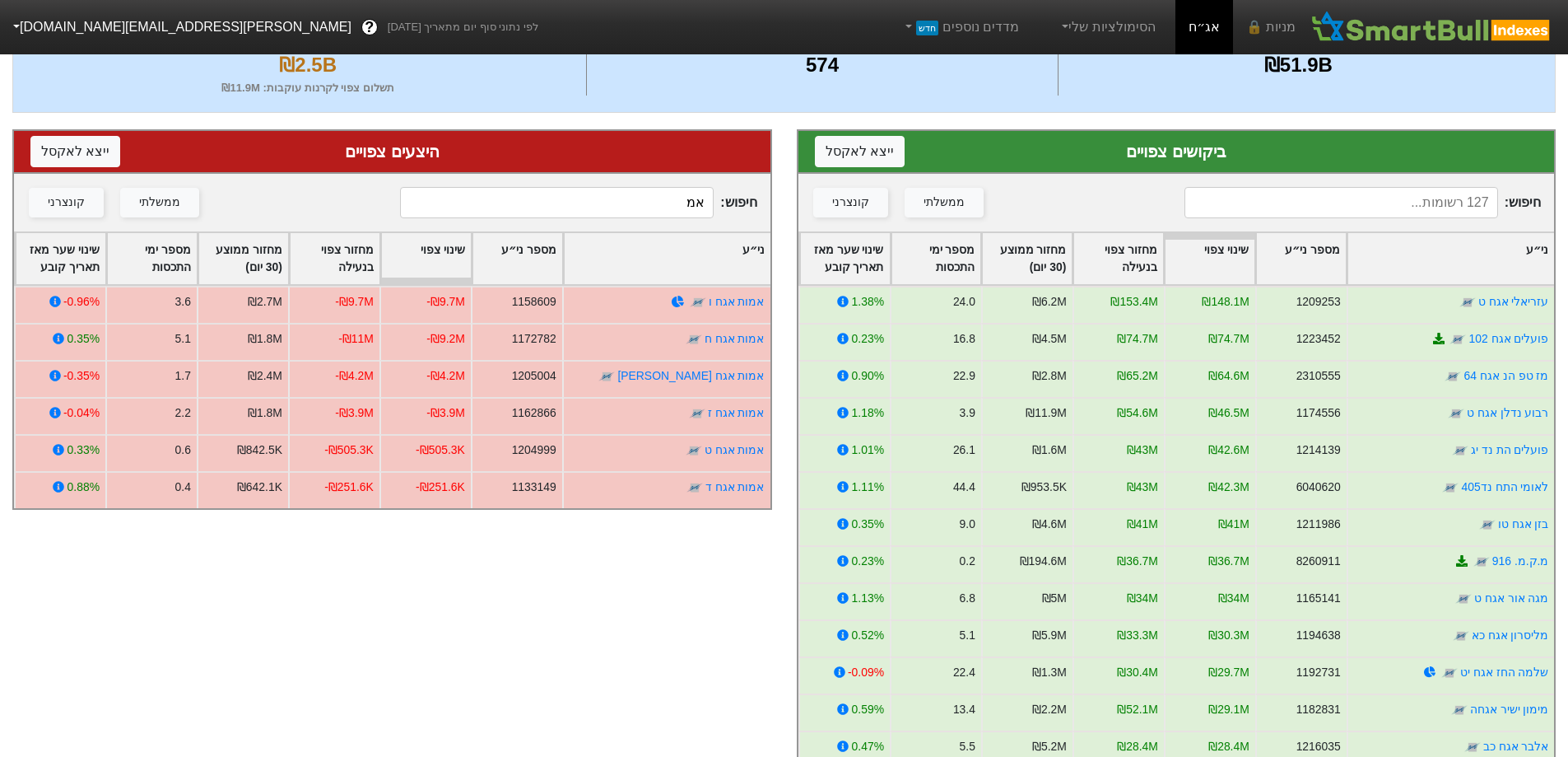
type input "א"
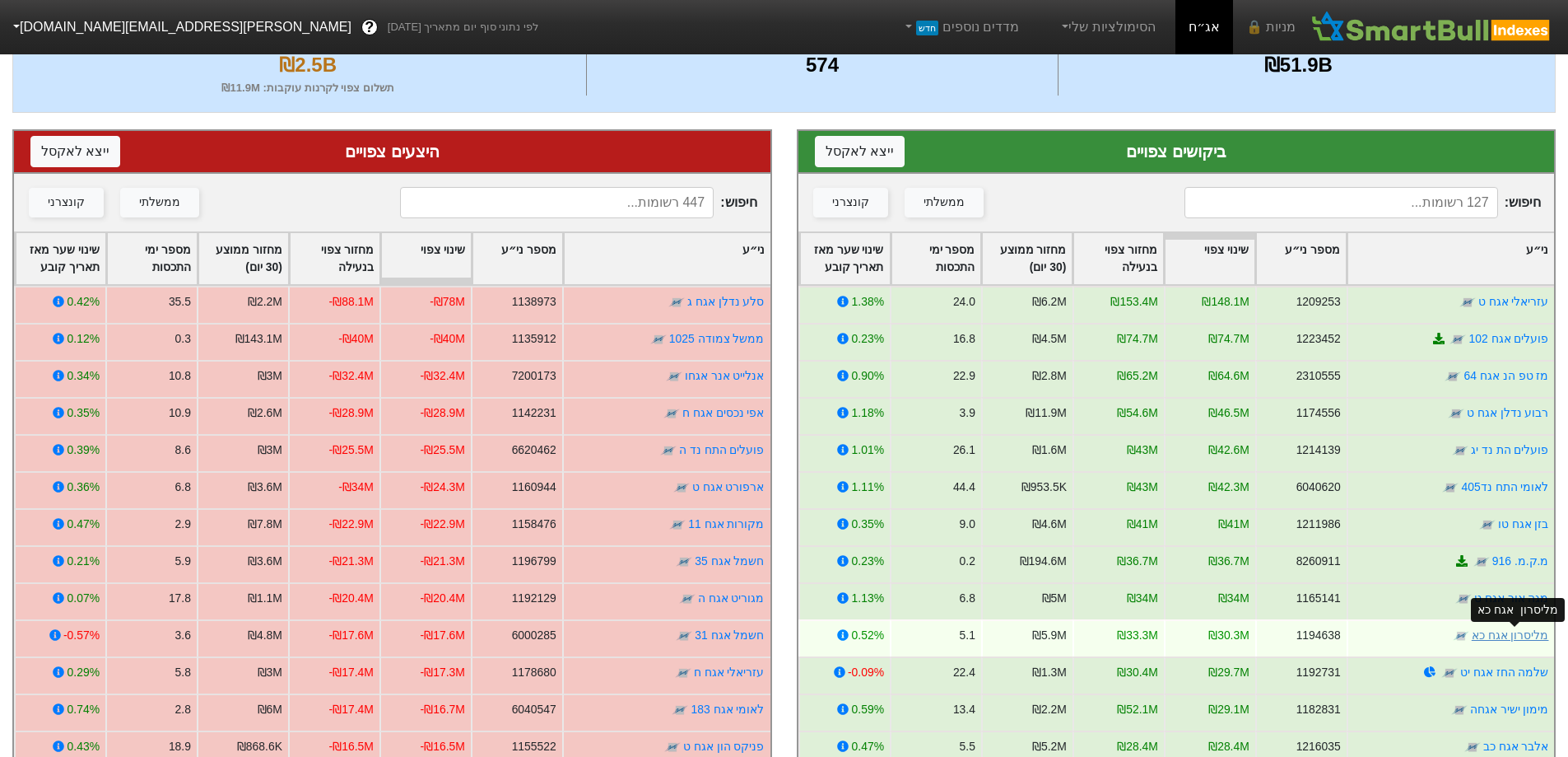
click at [1482, 635] on link "מליסרון אגח כא" at bounding box center [1509, 635] width 77 height 13
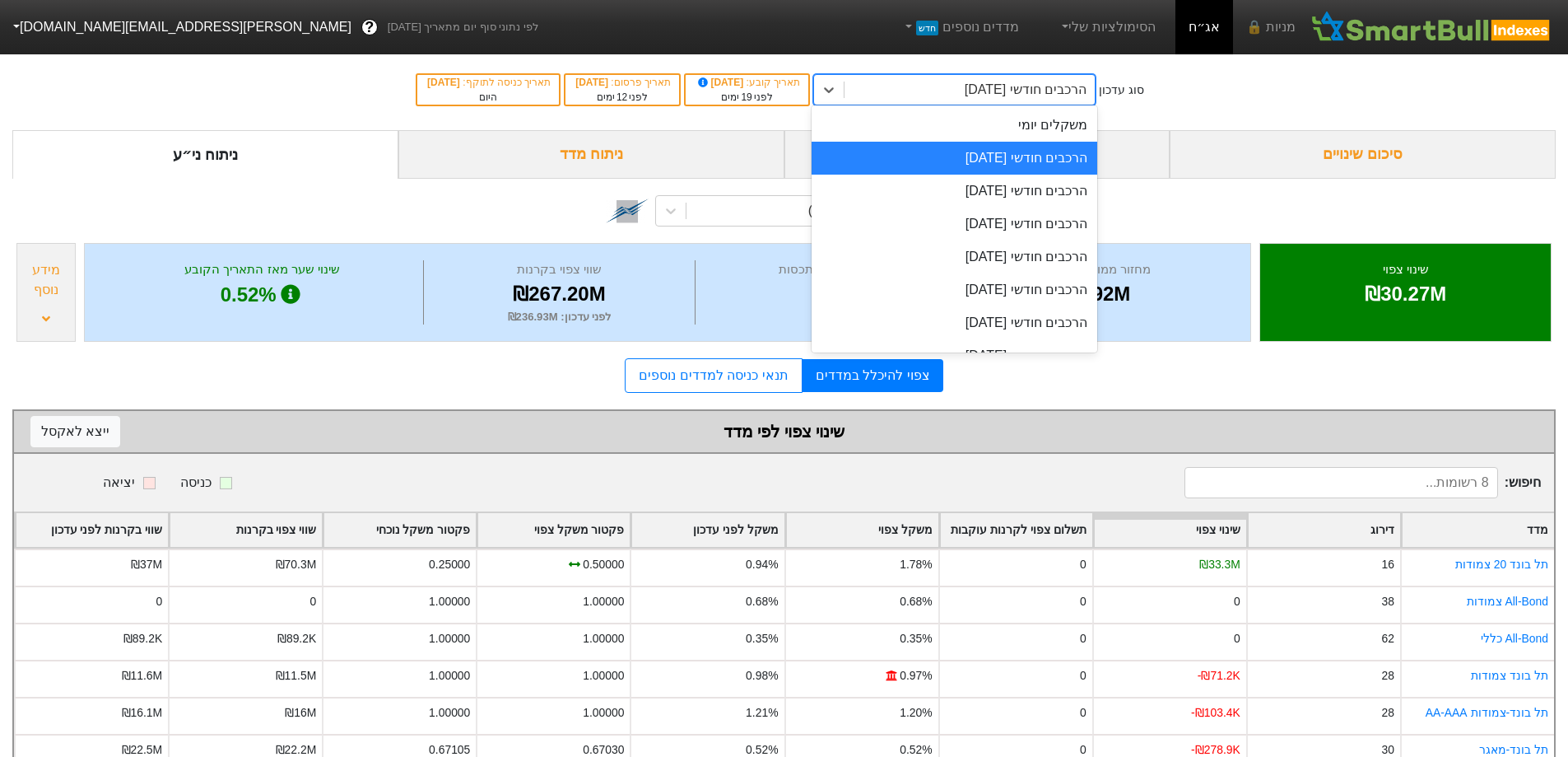
click at [1020, 86] on div "הרכבים חודשי [DATE]" at bounding box center [1025, 90] width 122 height 20
click at [1004, 196] on div "הרכבים חודשי [DATE]" at bounding box center [954, 191] width 286 height 33
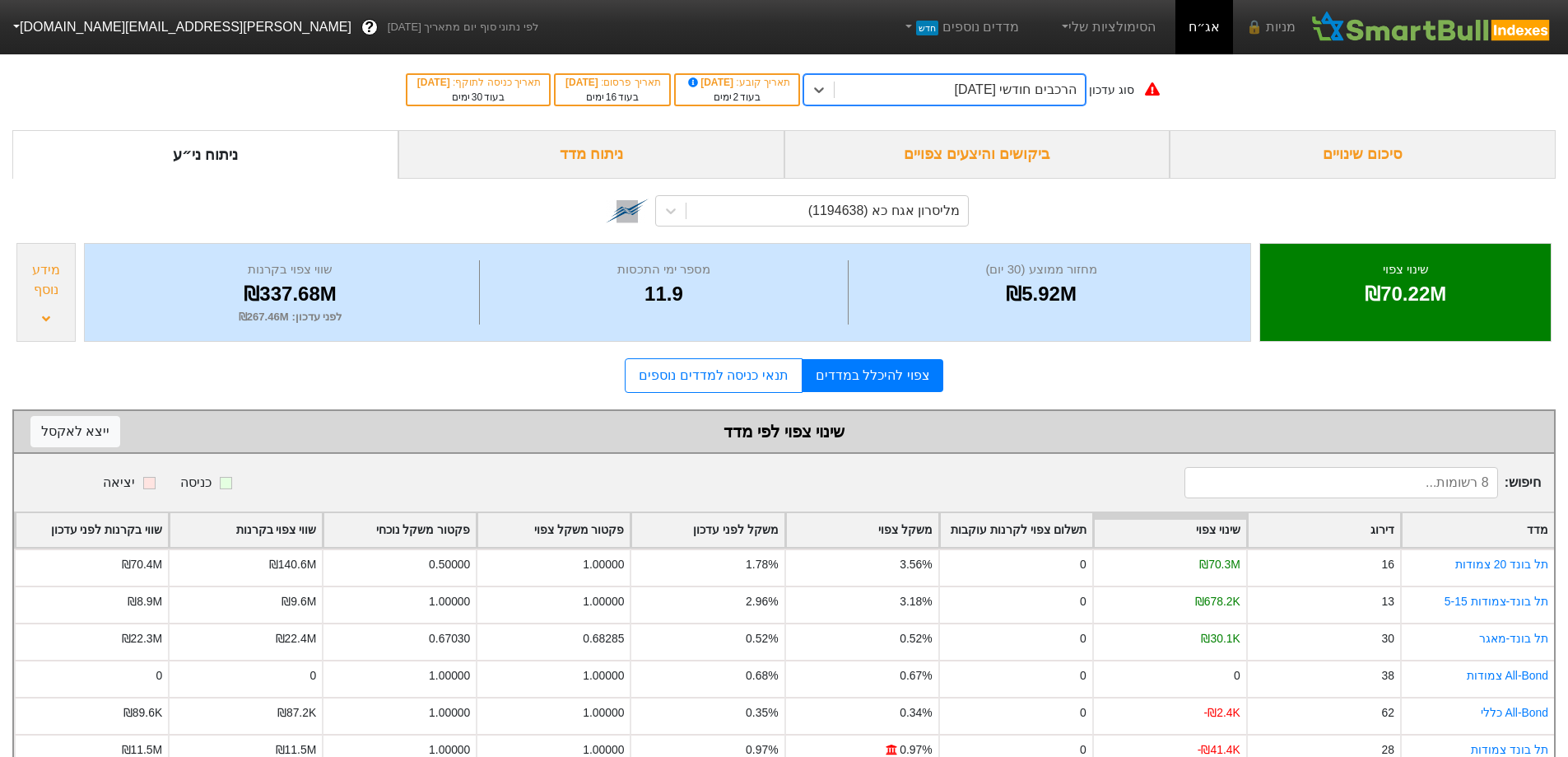
click at [1052, 163] on div "ביקושים והיצעים צפויים" at bounding box center [976, 154] width 386 height 49
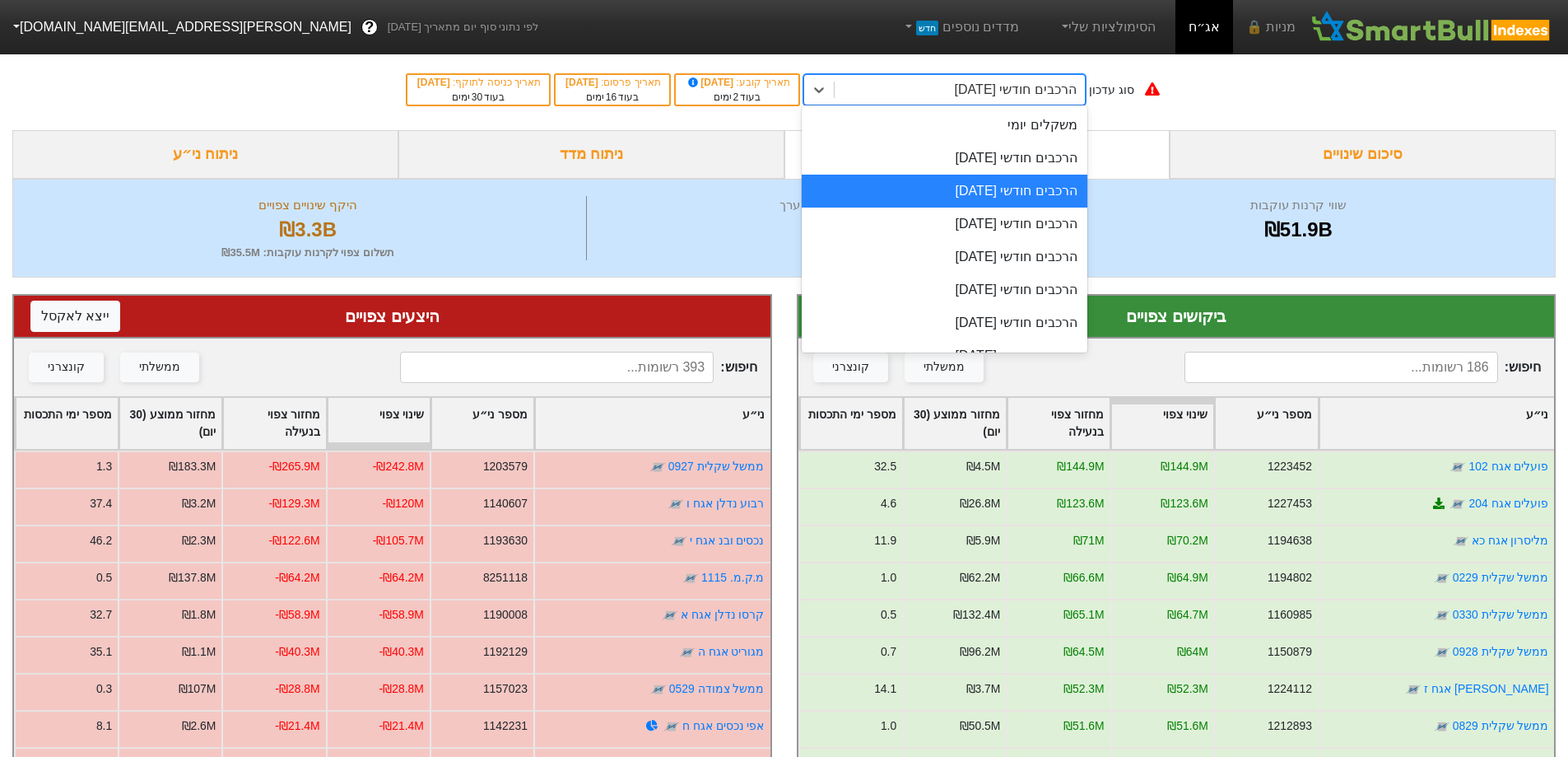
click at [1056, 91] on div "הרכבים חודשי [DATE]" at bounding box center [1015, 90] width 122 height 20
click at [1023, 162] on div "הרכבים חודשי [DATE]" at bounding box center [945, 158] width 286 height 33
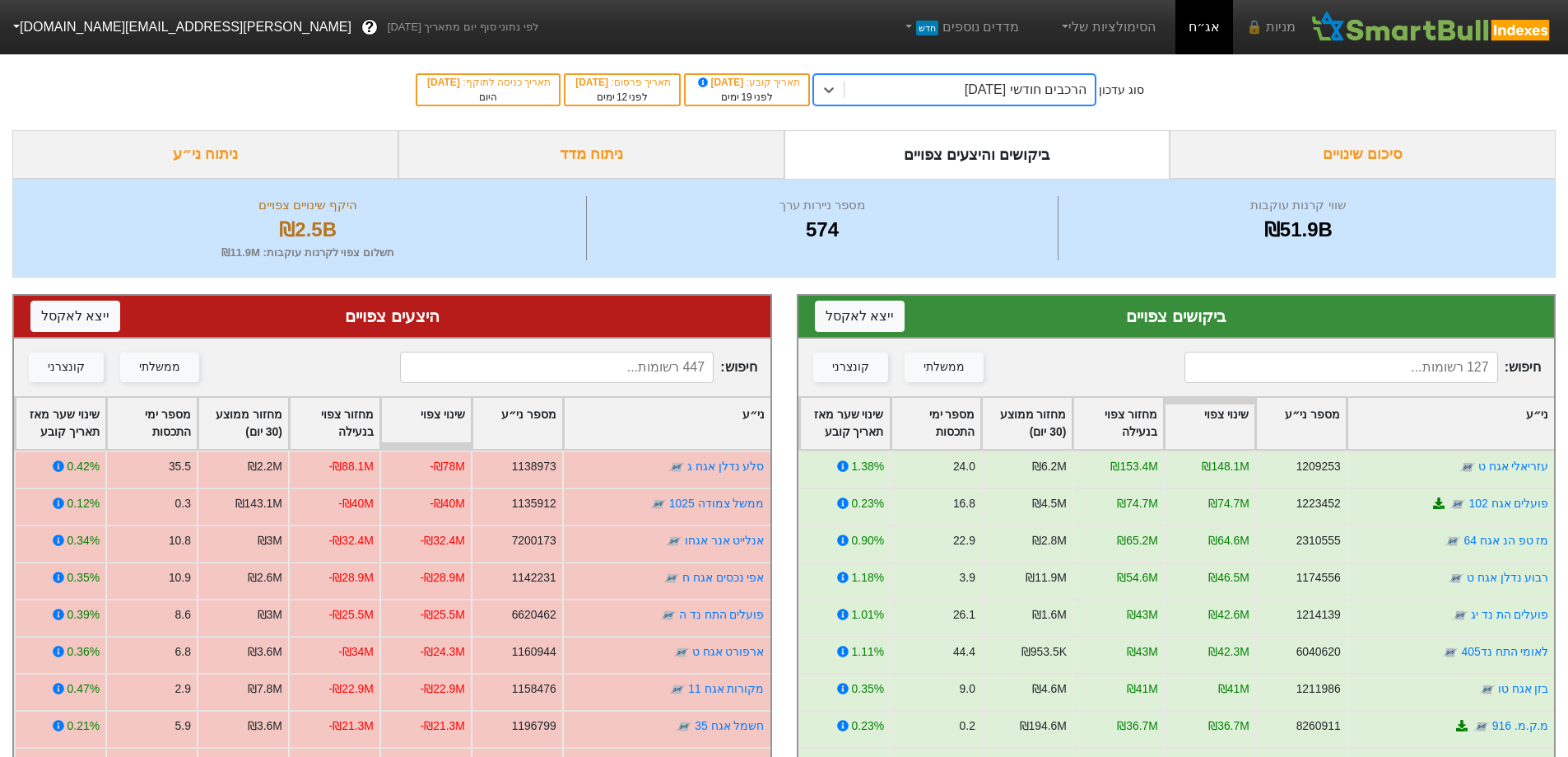
click at [647, 372] on input at bounding box center [557, 367] width 314 height 31
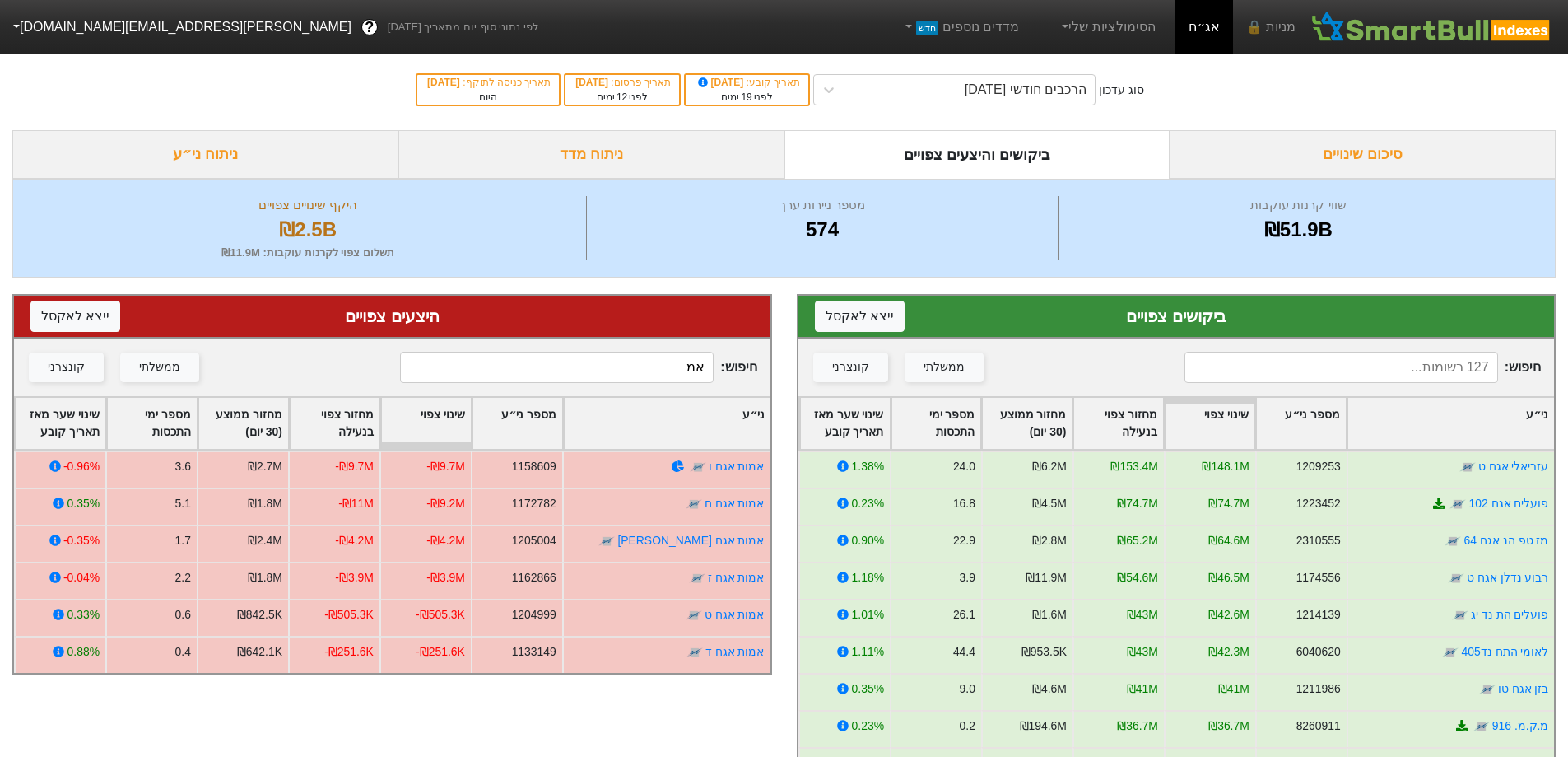
type input "א"
